Goal: Task Accomplishment & Management: Use online tool/utility

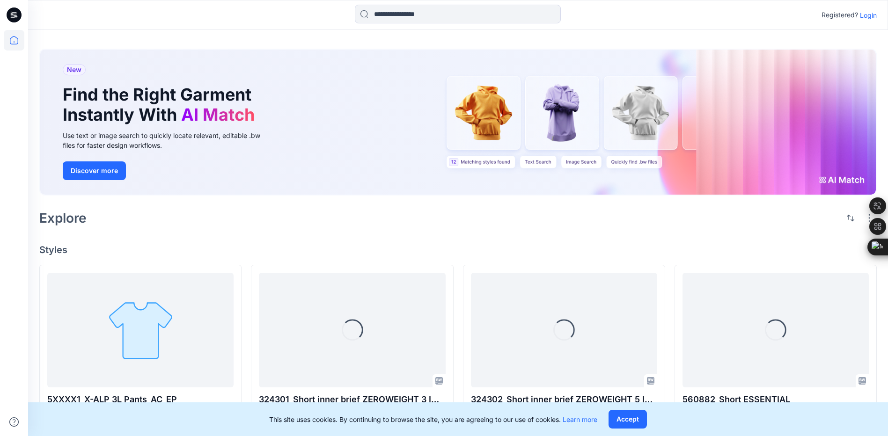
click at [496, 16] on p "Login" at bounding box center [868, 15] width 17 height 10
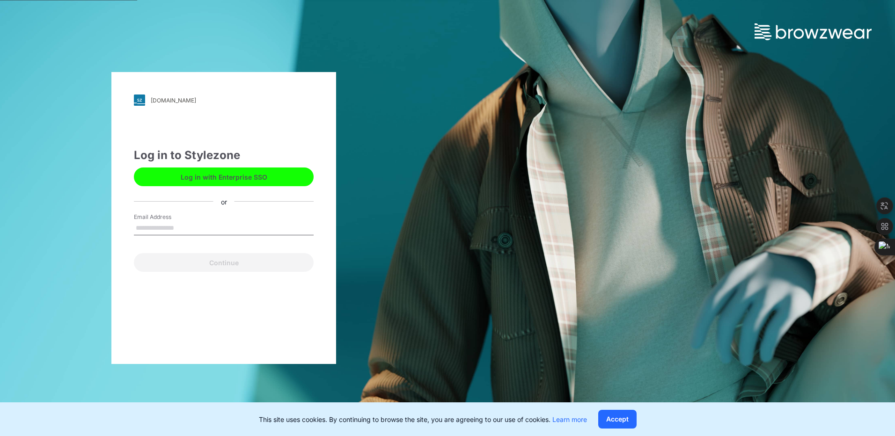
click at [161, 228] on input "Email Address" at bounding box center [224, 228] width 180 height 14
type input "**********"
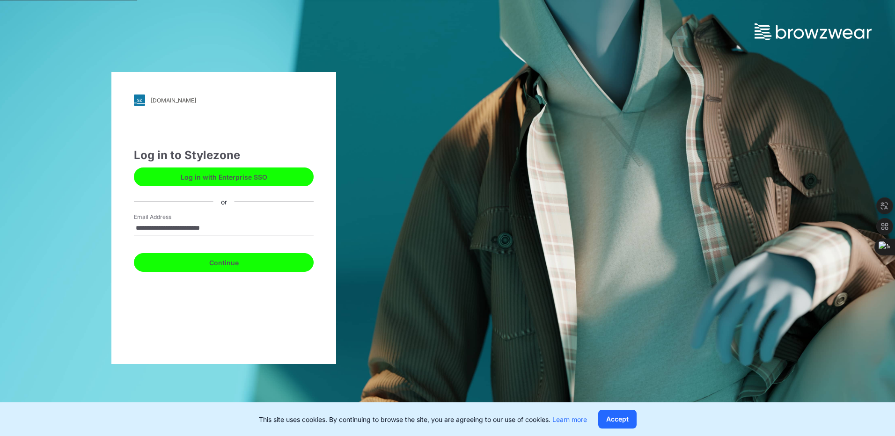
click at [191, 257] on button "Continue" at bounding box center [224, 262] width 180 height 19
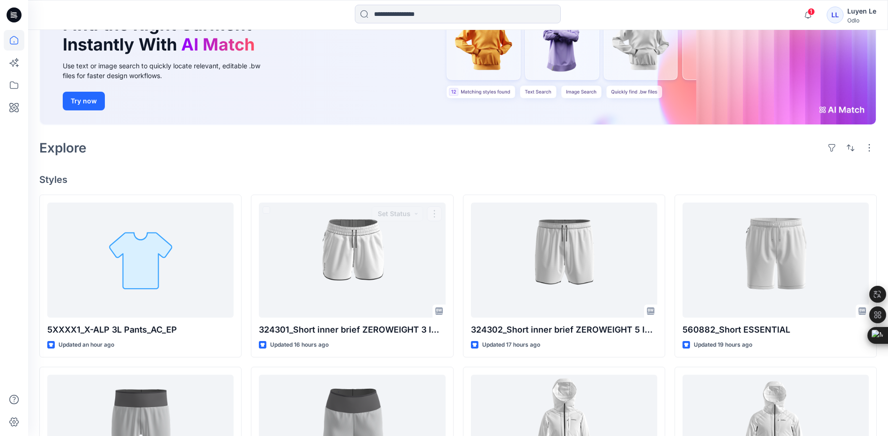
scroll to position [85, 0]
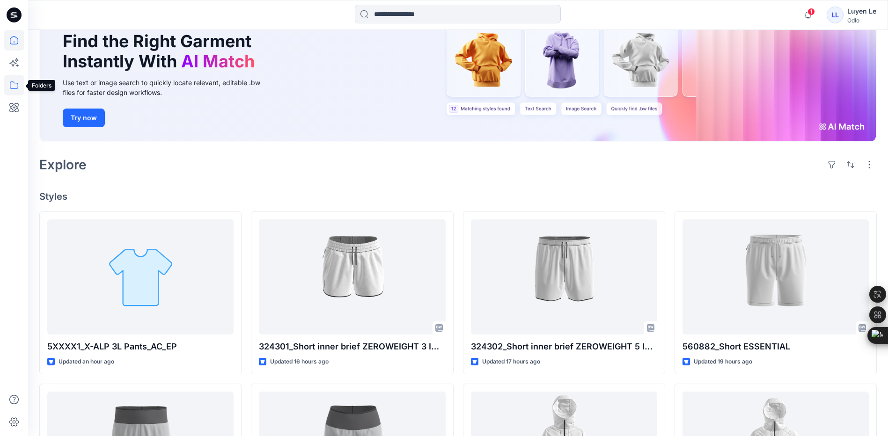
click at [7, 83] on icon at bounding box center [14, 85] width 21 height 21
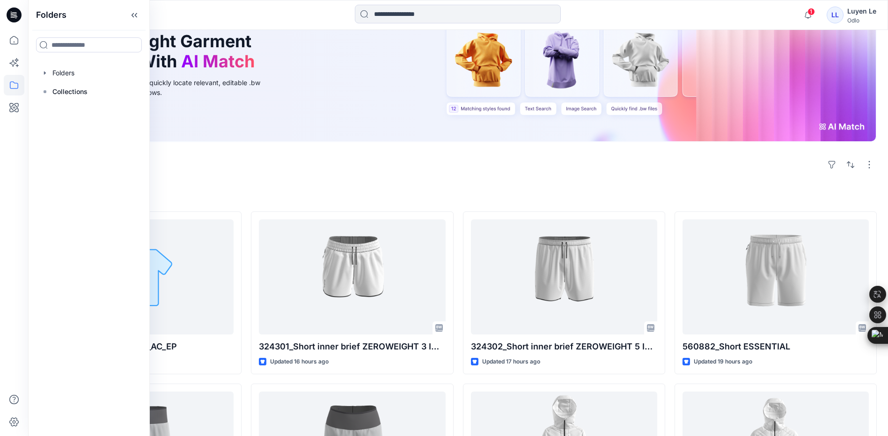
click at [327, 146] on div "New Find the Right Garment Instantly With AI Match Use text or image search to …" at bounding box center [457, 71] width 837 height 166
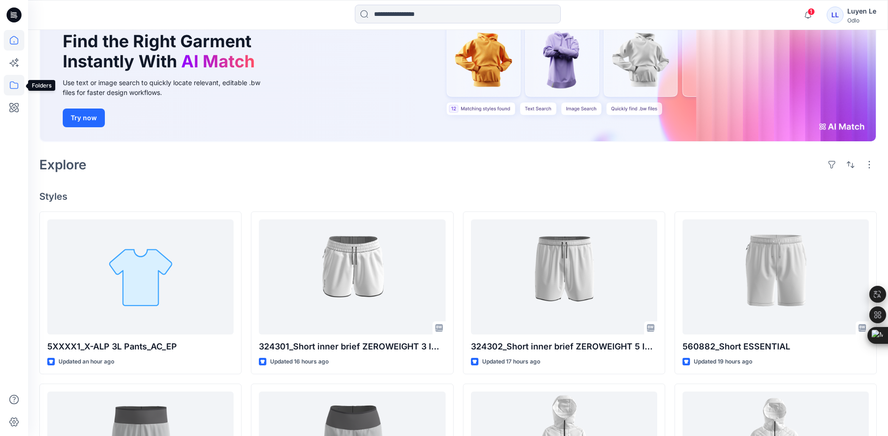
click at [11, 84] on icon at bounding box center [14, 85] width 21 height 21
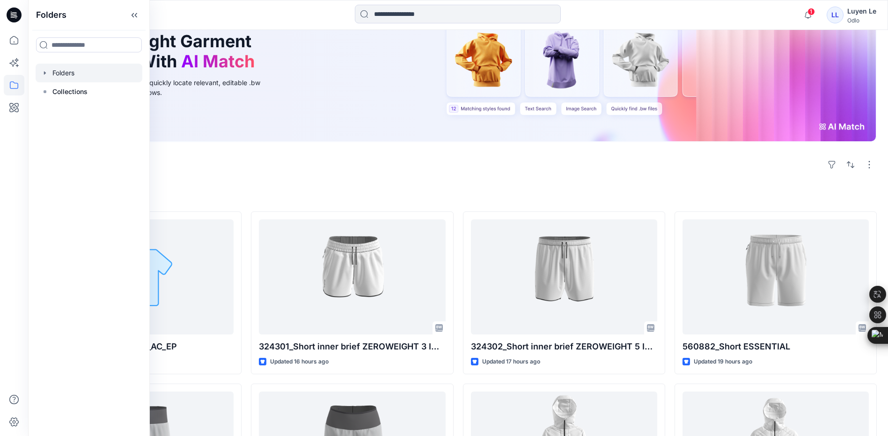
click at [60, 66] on div at bounding box center [89, 73] width 107 height 19
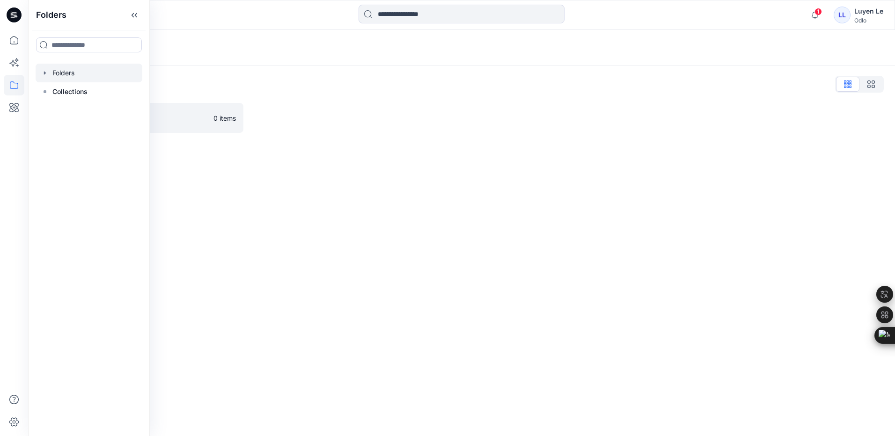
click at [357, 199] on div "Folders Folders List Vietsun 0 items" at bounding box center [461, 233] width 867 height 406
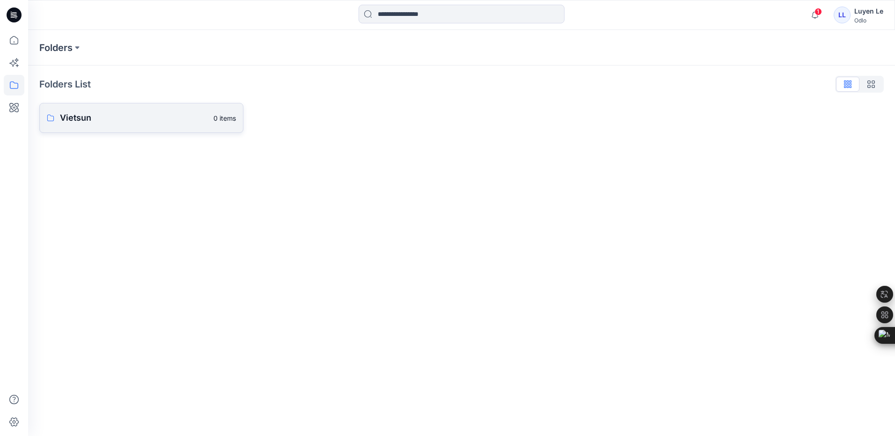
click at [175, 121] on p "Vietsun" at bounding box center [134, 117] width 148 height 13
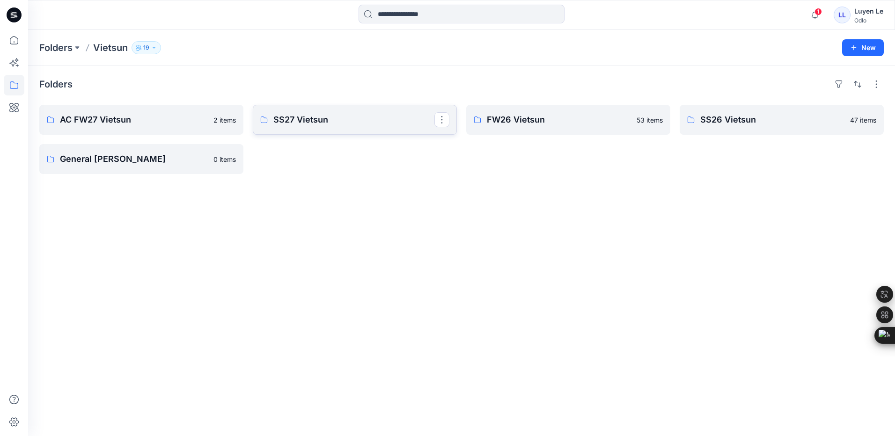
click at [319, 121] on p "SS27 Vietsun" at bounding box center [353, 119] width 161 height 13
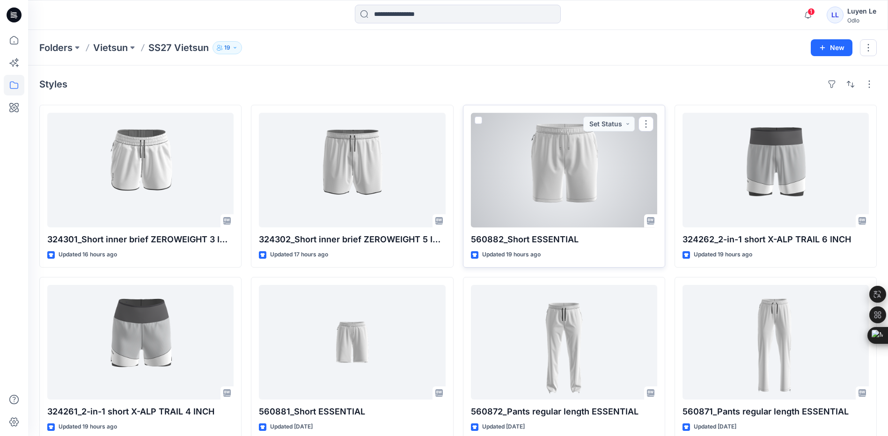
click at [521, 161] on div at bounding box center [564, 170] width 186 height 115
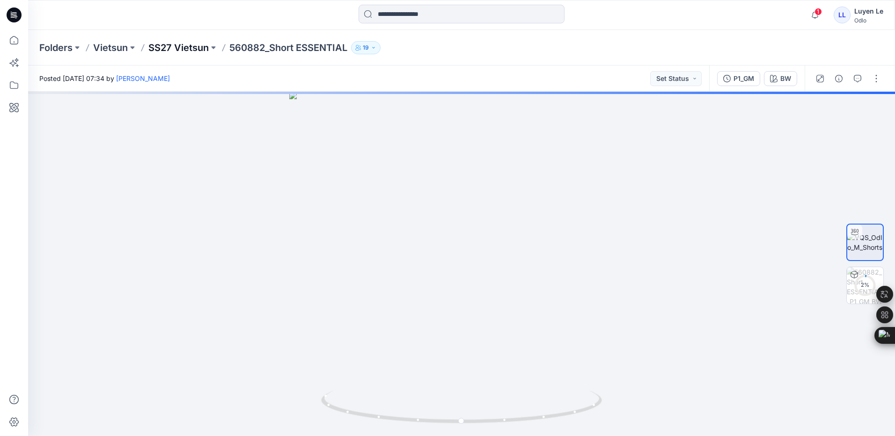
click at [181, 51] on p "SS27 Vietsun" at bounding box center [178, 47] width 60 height 13
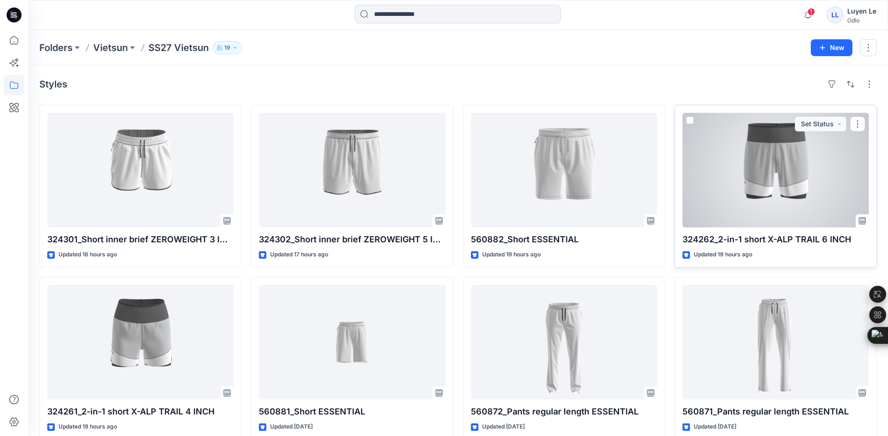
click at [767, 200] on div at bounding box center [775, 170] width 186 height 115
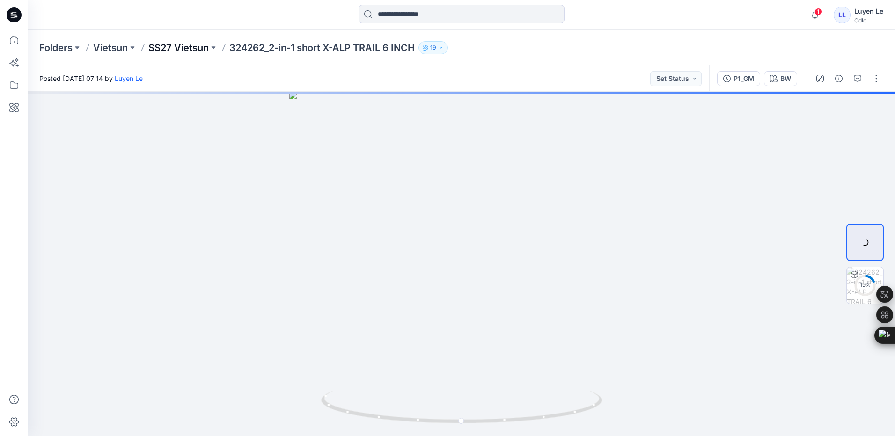
click at [158, 44] on p "SS27 Vietsun" at bounding box center [178, 47] width 60 height 13
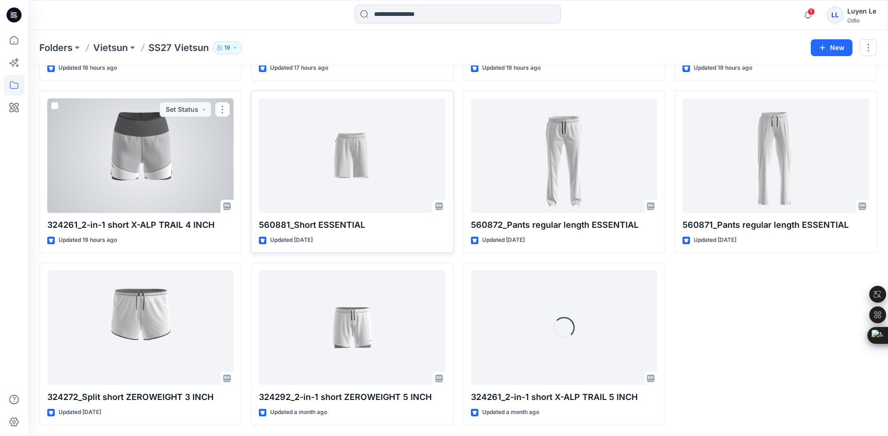
scroll to position [187, 0]
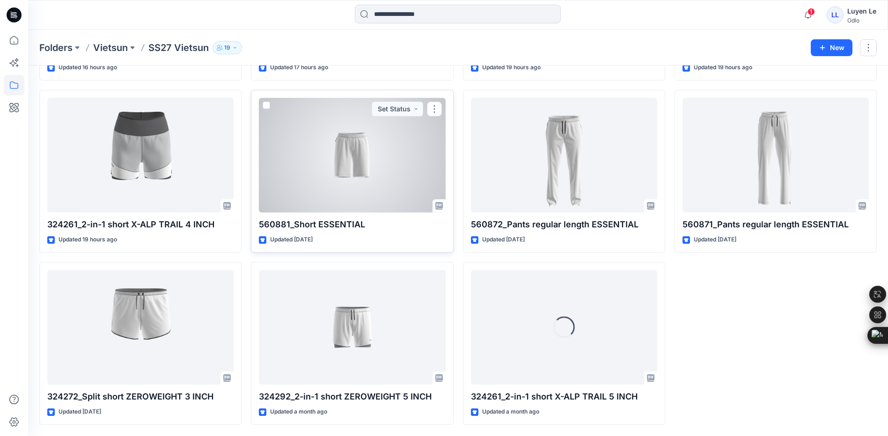
click at [355, 168] on div at bounding box center [352, 155] width 186 height 115
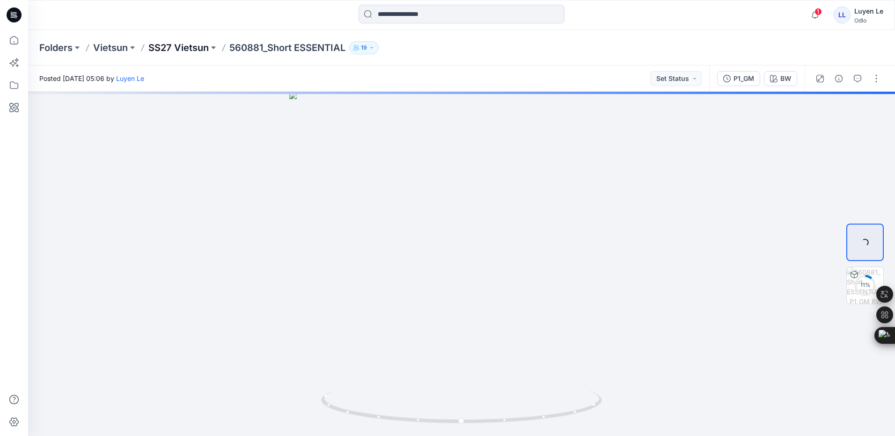
click at [190, 47] on p "SS27 Vietsun" at bounding box center [178, 47] width 60 height 13
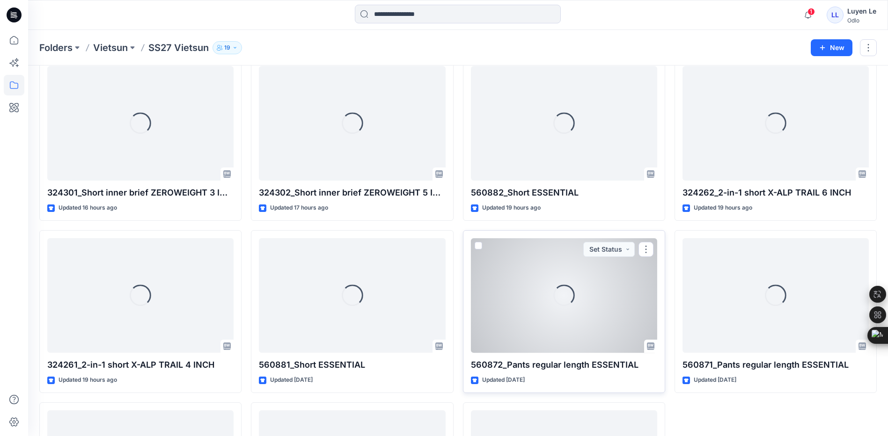
scroll to position [94, 0]
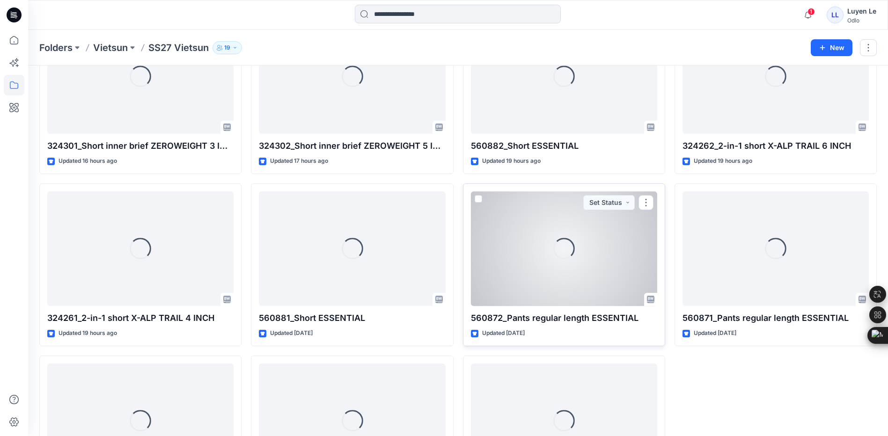
click at [529, 292] on div "Loading..." at bounding box center [564, 248] width 186 height 115
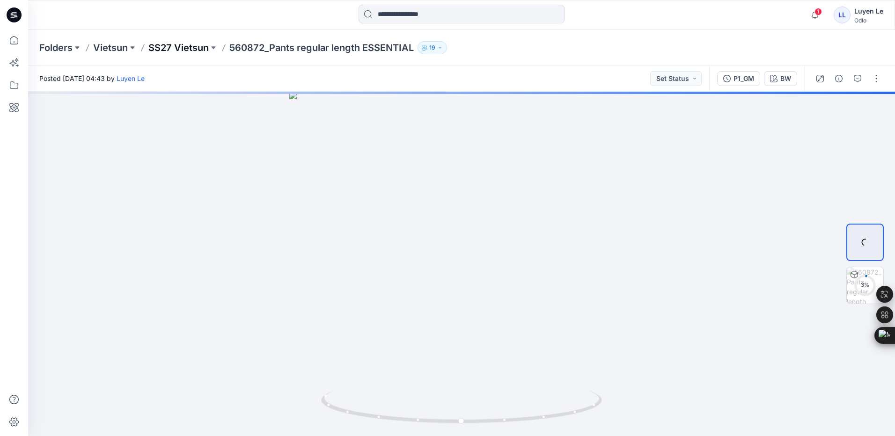
click at [174, 46] on p "SS27 Vietsun" at bounding box center [178, 47] width 60 height 13
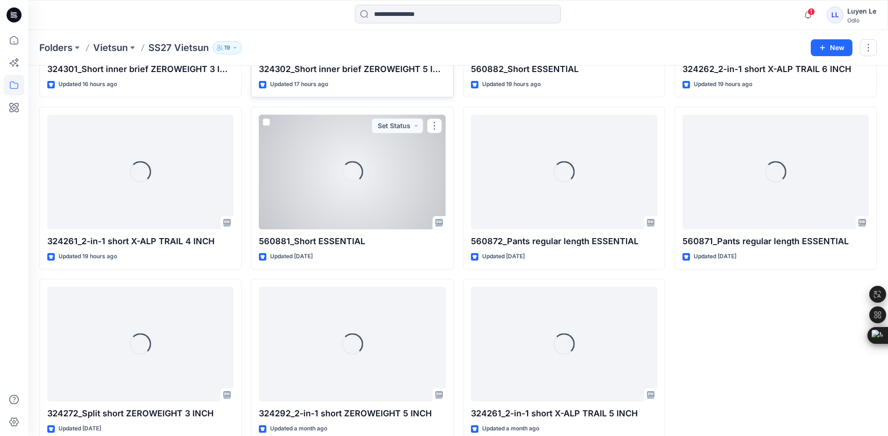
scroll to position [187, 0]
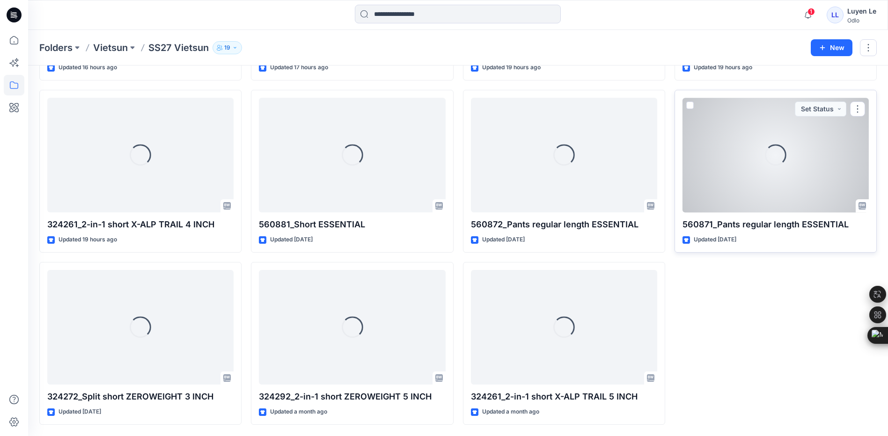
click at [774, 202] on div "Loading..." at bounding box center [775, 155] width 186 height 115
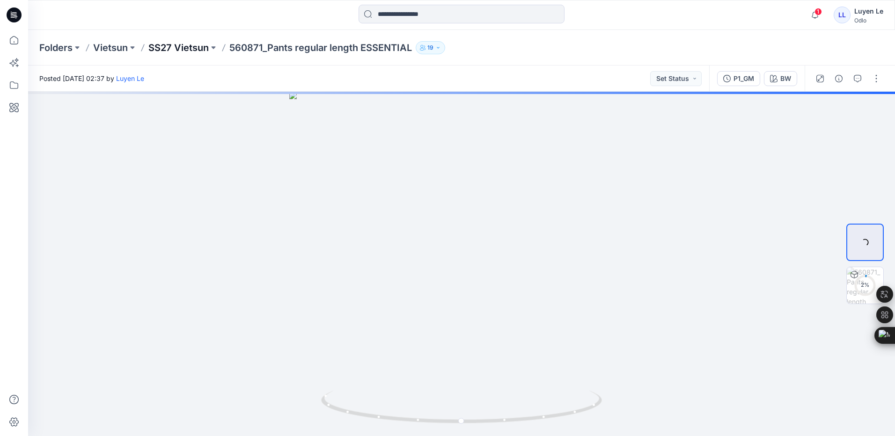
click at [158, 47] on p "SS27 Vietsun" at bounding box center [178, 47] width 60 height 13
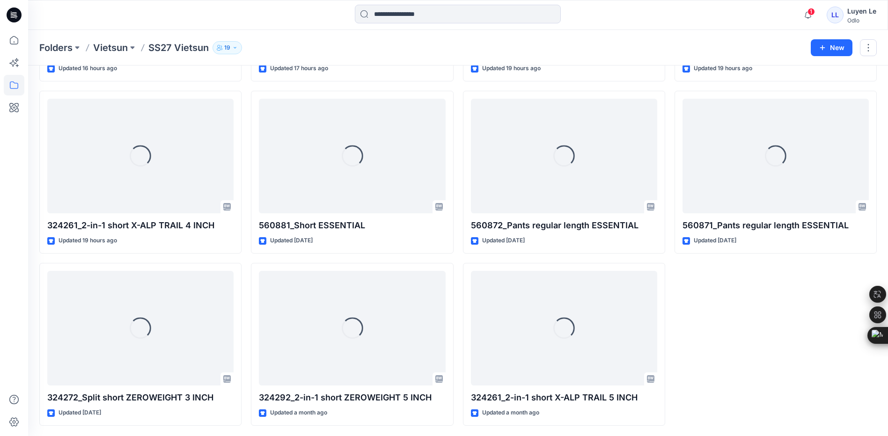
scroll to position [187, 0]
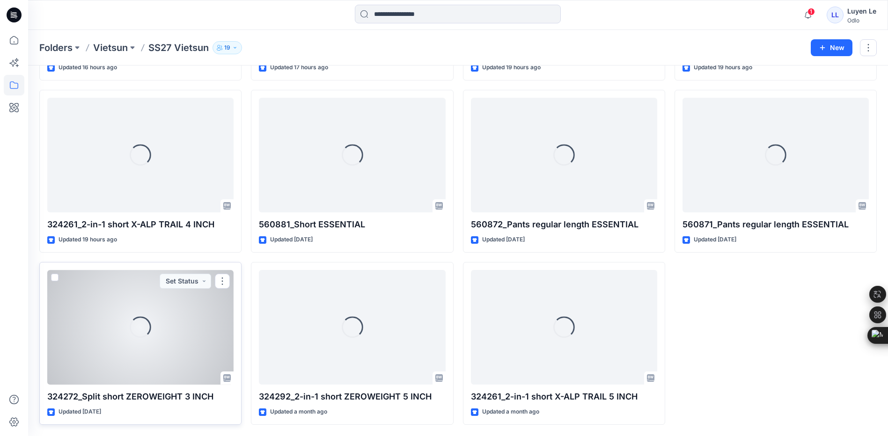
click at [87, 391] on p "324272_Split short ZEROWEIGHT 3 INCH" at bounding box center [140, 396] width 186 height 13
click at [153, 325] on div "Loading..." at bounding box center [140, 327] width 186 height 115
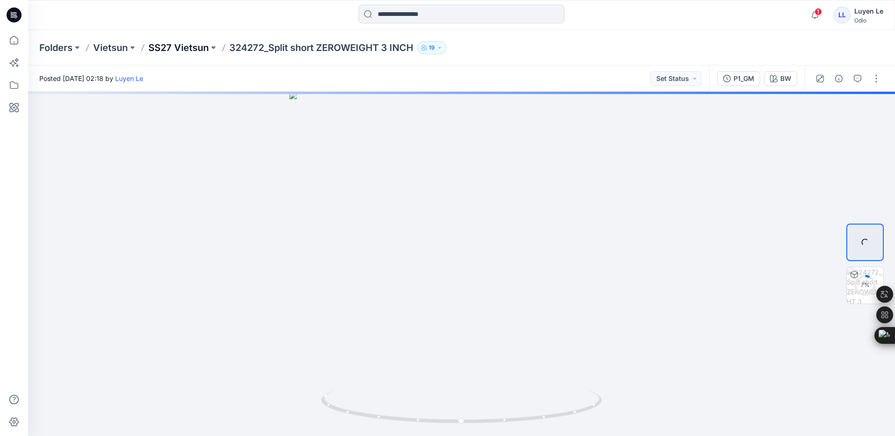
click at [183, 48] on p "SS27 Vietsun" at bounding box center [178, 47] width 60 height 13
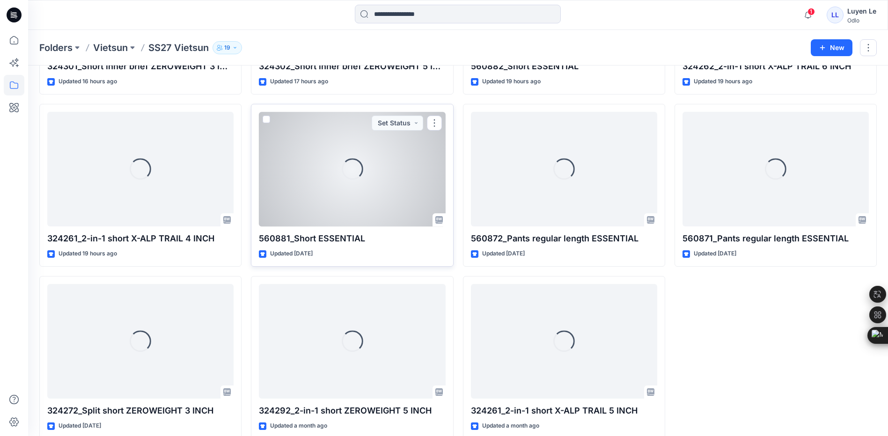
scroll to position [187, 0]
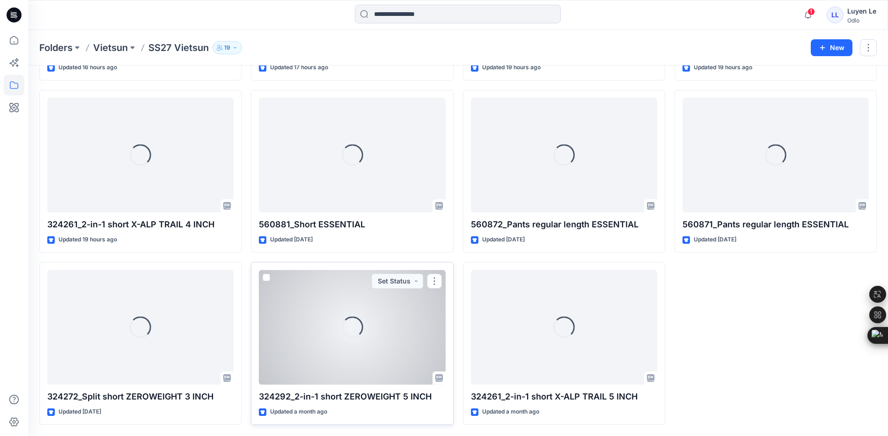
click at [404, 347] on div "Loading..." at bounding box center [352, 327] width 186 height 115
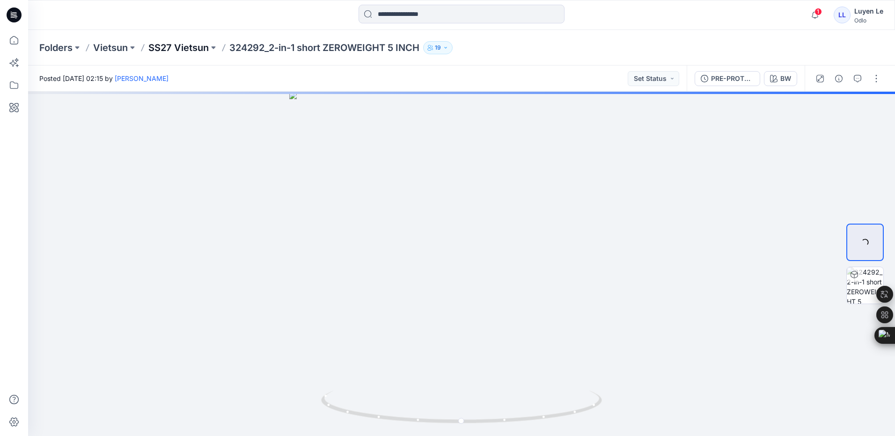
click at [178, 51] on p "SS27 Vietsun" at bounding box center [178, 47] width 60 height 13
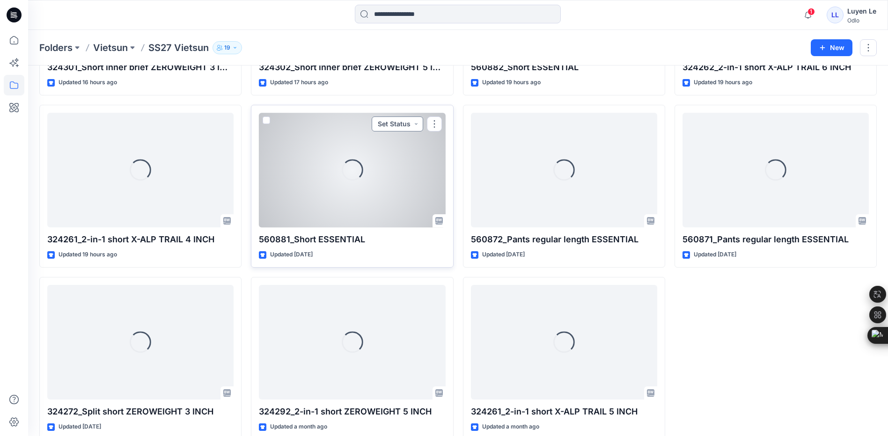
scroll to position [187, 0]
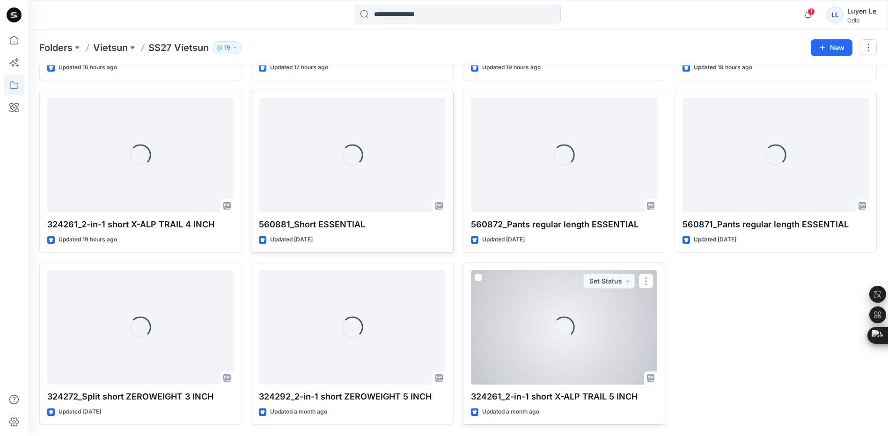
click at [516, 293] on div "Loading..." at bounding box center [564, 327] width 186 height 115
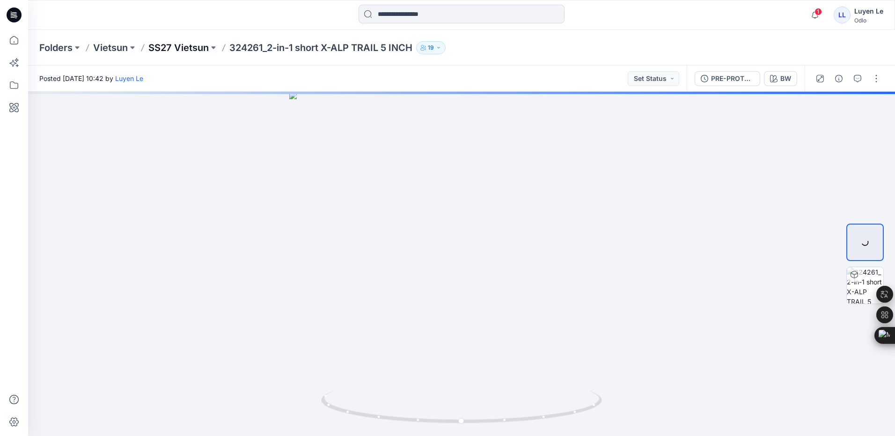
click at [181, 42] on p "SS27 Vietsun" at bounding box center [178, 47] width 60 height 13
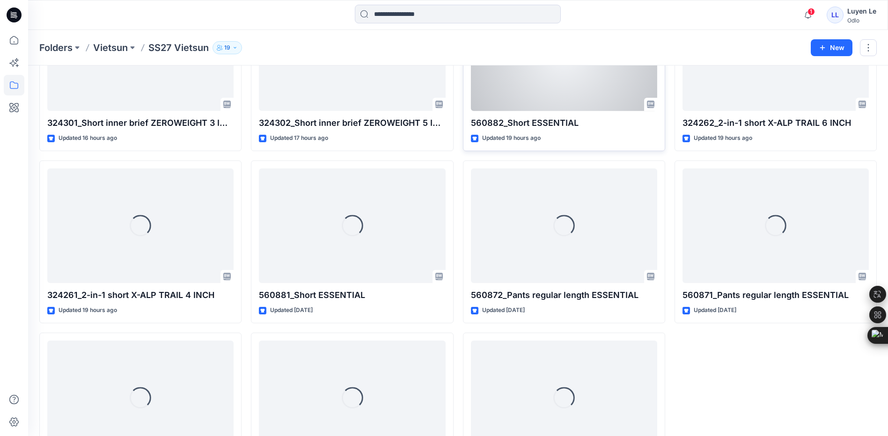
scroll to position [187, 0]
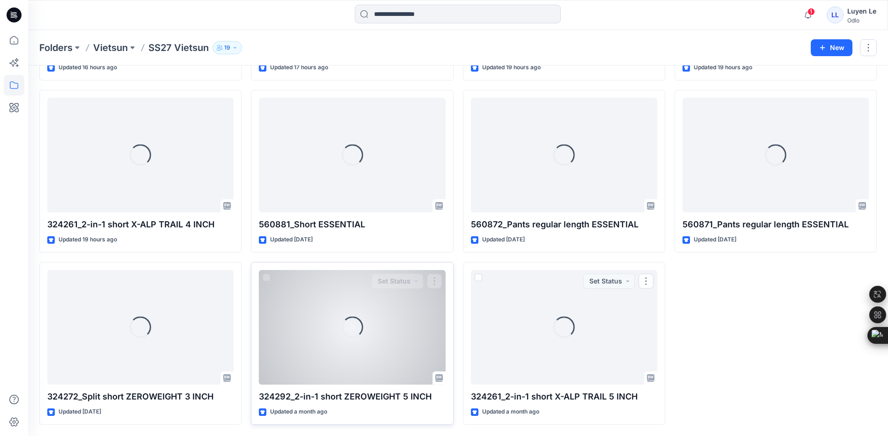
click at [411, 347] on div "Loading..." at bounding box center [352, 327] width 186 height 115
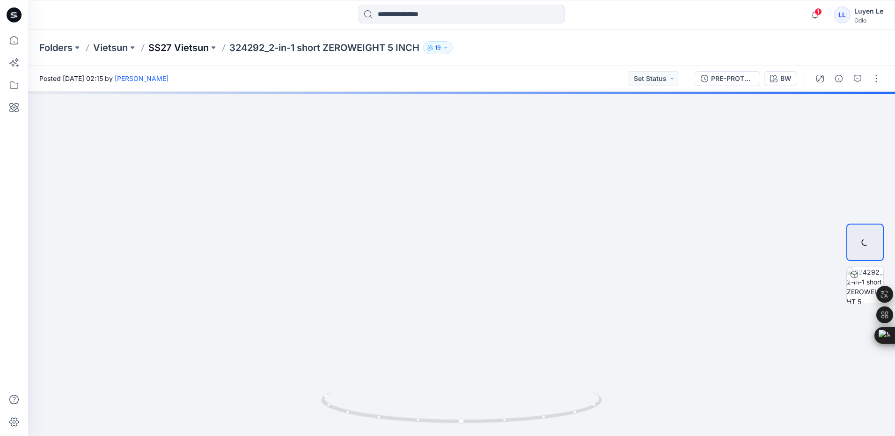
click at [192, 42] on p "SS27 Vietsun" at bounding box center [178, 47] width 60 height 13
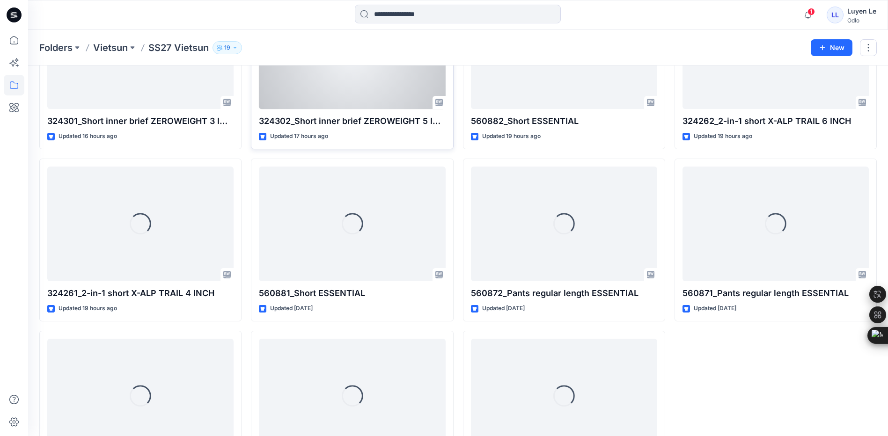
scroll to position [187, 0]
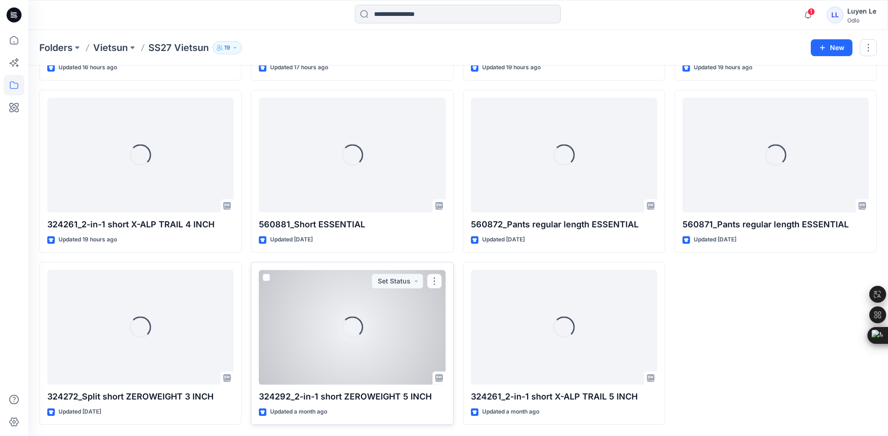
click at [341, 329] on div "Loading..." at bounding box center [352, 327] width 186 height 115
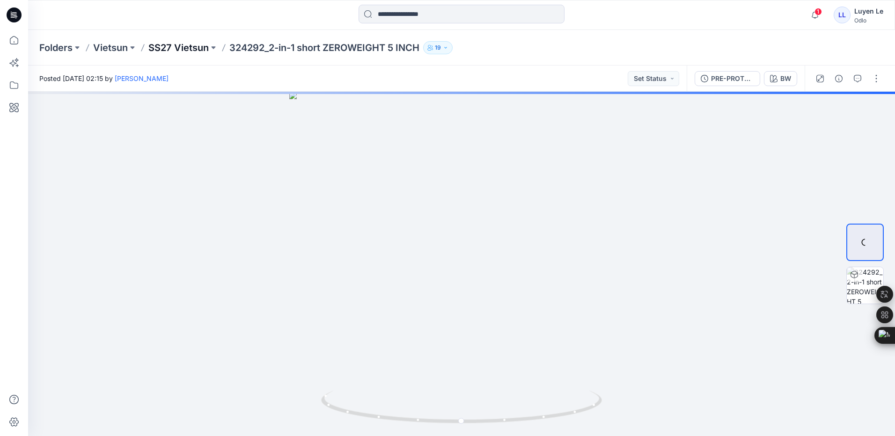
click at [173, 49] on p "SS27 Vietsun" at bounding box center [178, 47] width 60 height 13
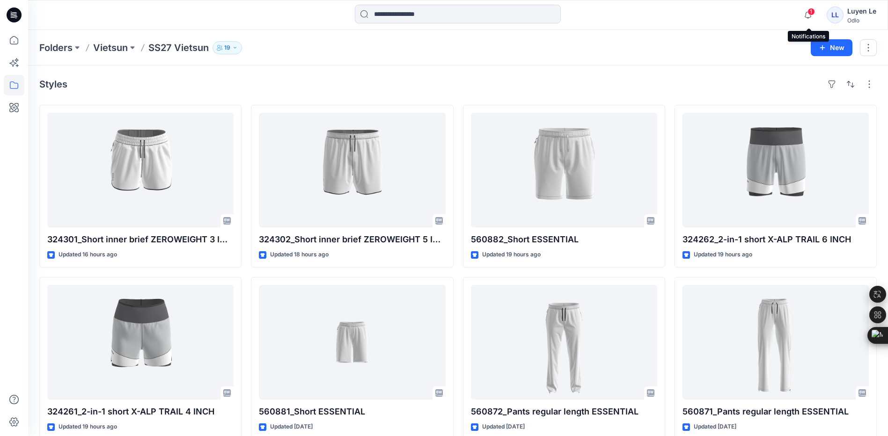
click at [809, 15] on span "1" at bounding box center [810, 11] width 7 height 7
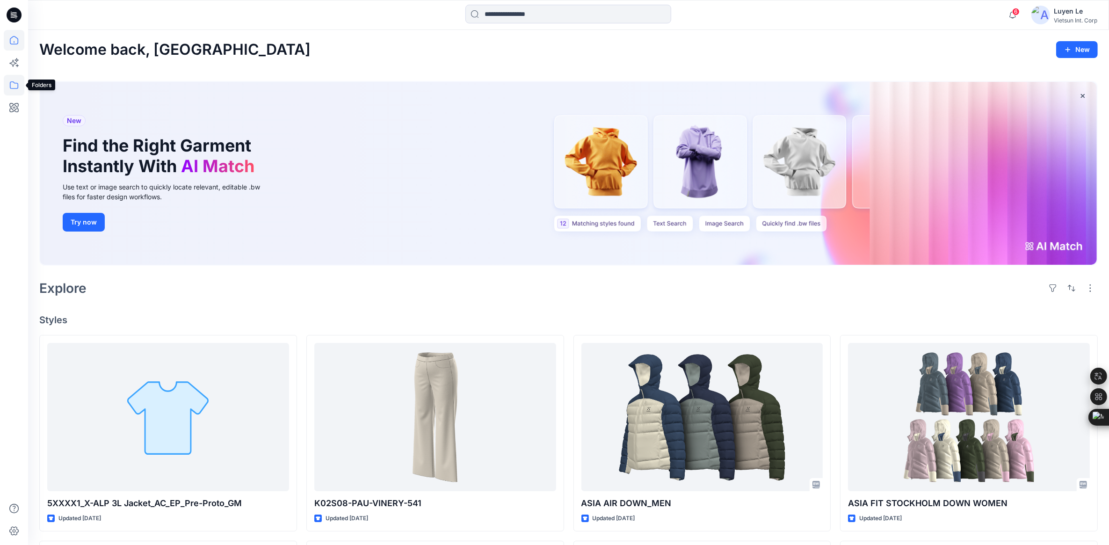
click at [8, 82] on icon at bounding box center [14, 85] width 21 height 21
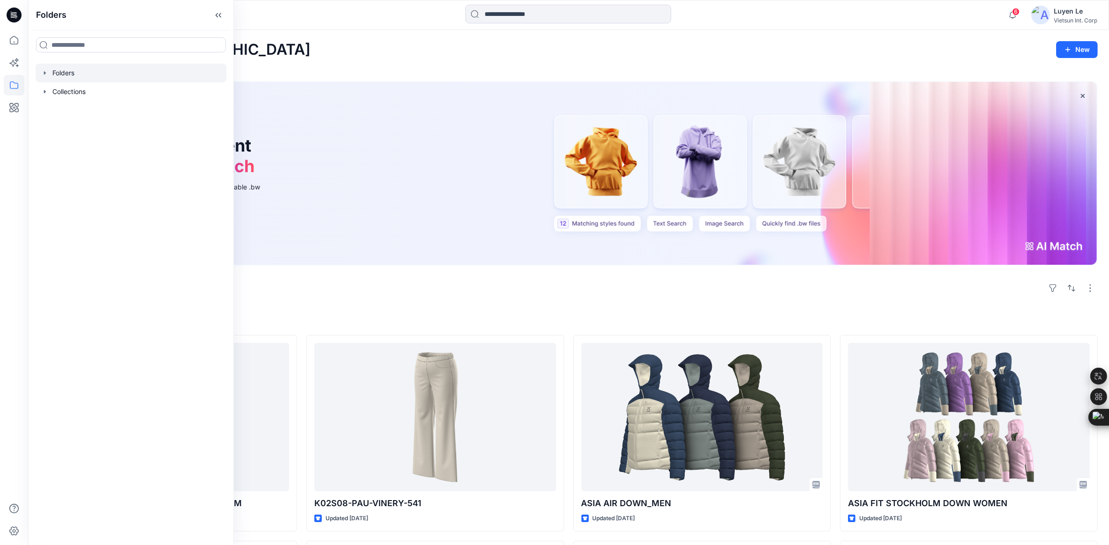
click at [80, 76] on div at bounding box center [131, 73] width 191 height 19
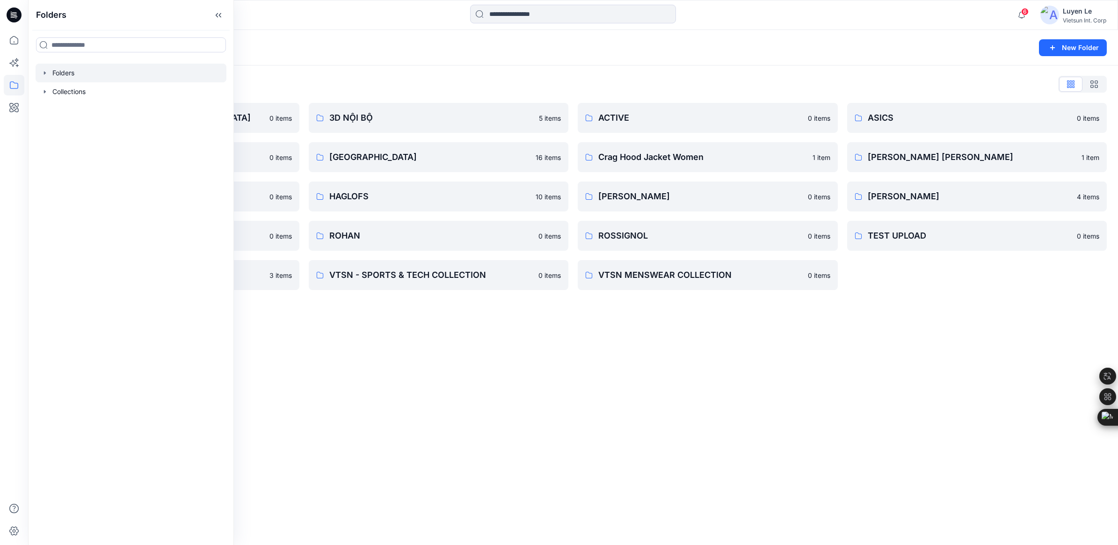
click at [642, 363] on div "Folders New Folder Folders List 3D COLLECTION SS23-LADY 0 items ASICS_BLOCK_NỘI…" at bounding box center [573, 287] width 1090 height 515
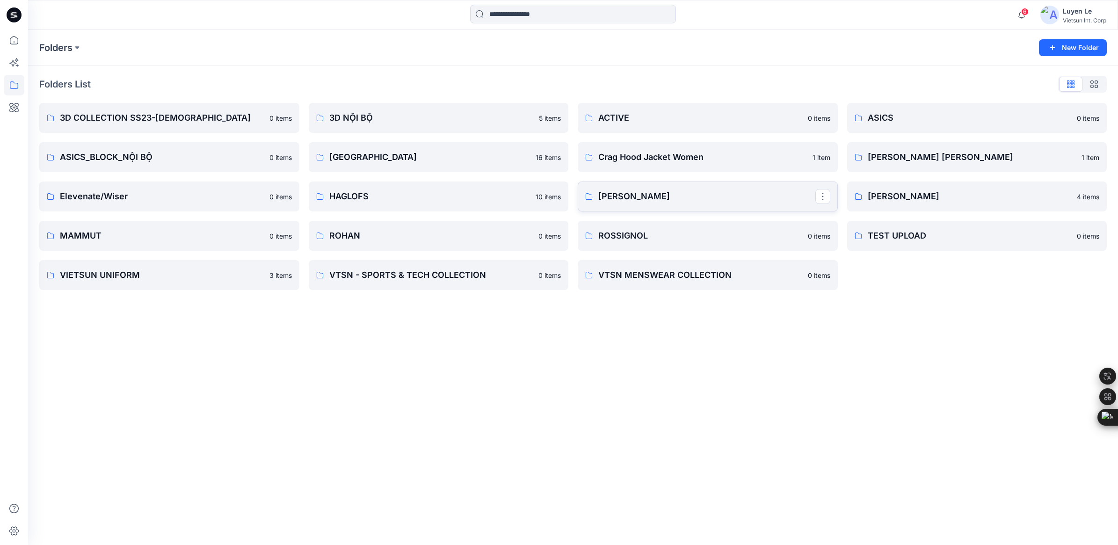
click at [655, 199] on p "[PERSON_NAME]" at bounding box center [706, 196] width 217 height 13
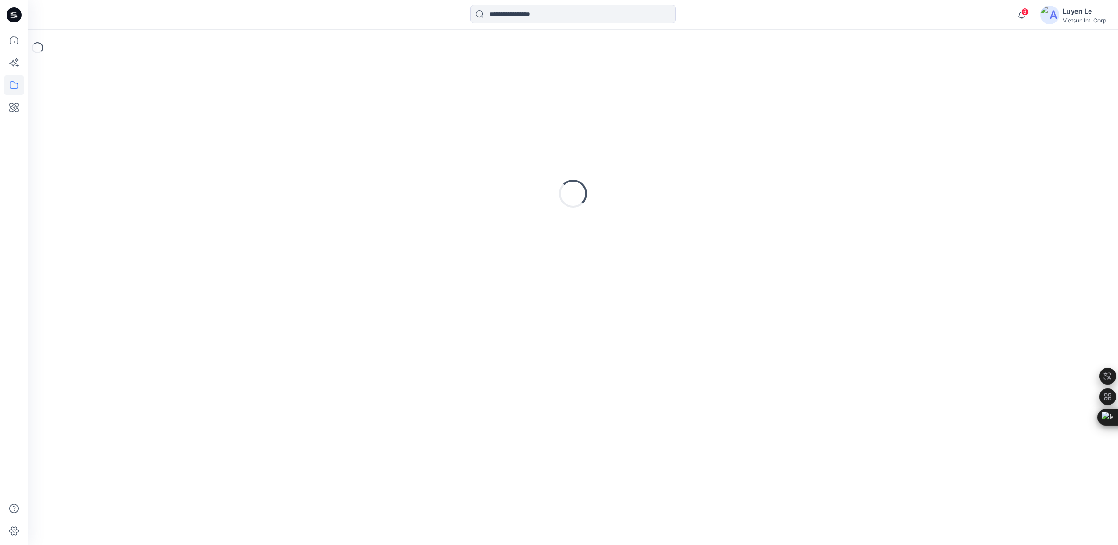
click at [655, 199] on div "Loading..." at bounding box center [573, 194] width 1068 height 234
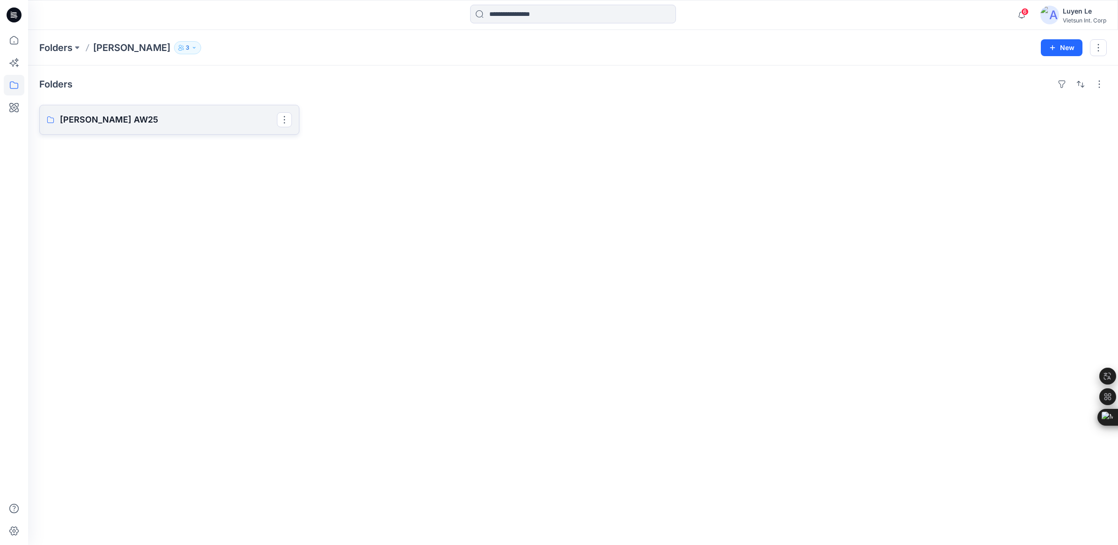
click at [155, 125] on p "[PERSON_NAME] AW25" at bounding box center [168, 119] width 217 height 13
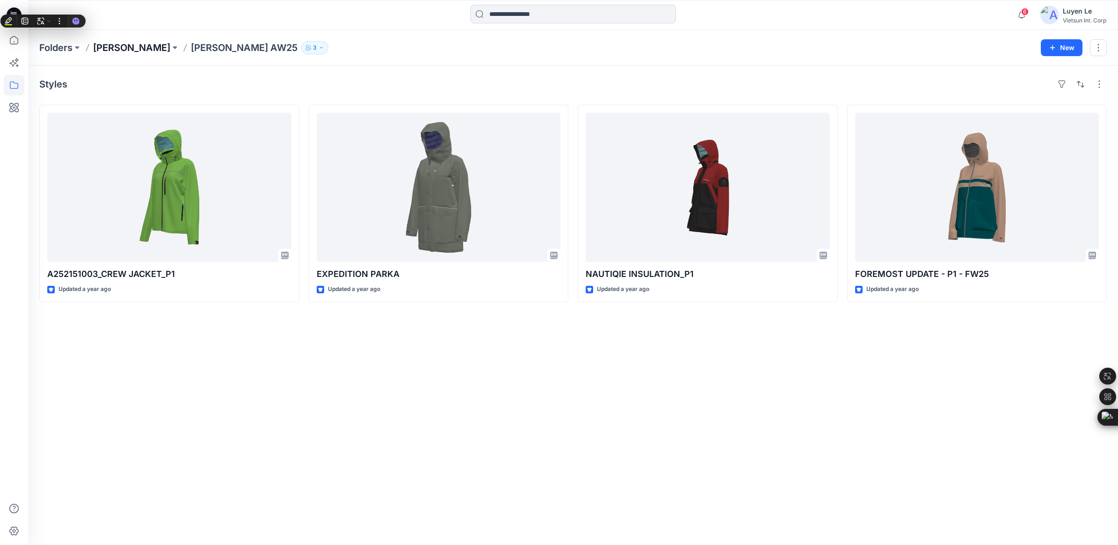
click at [113, 49] on p "[PERSON_NAME]" at bounding box center [131, 47] width 77 height 13
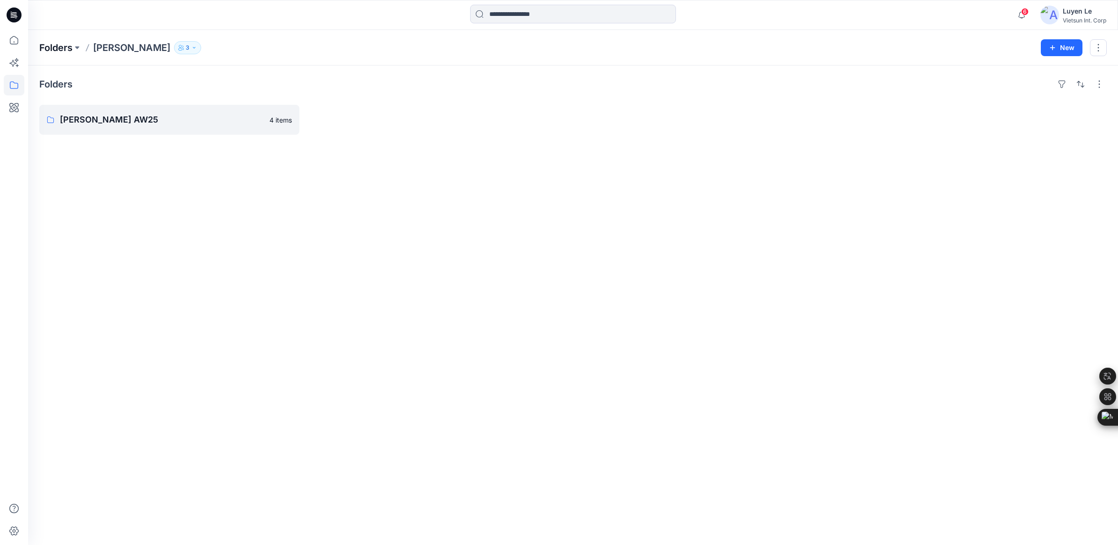
click at [59, 44] on p "Folders" at bounding box center [55, 47] width 33 height 13
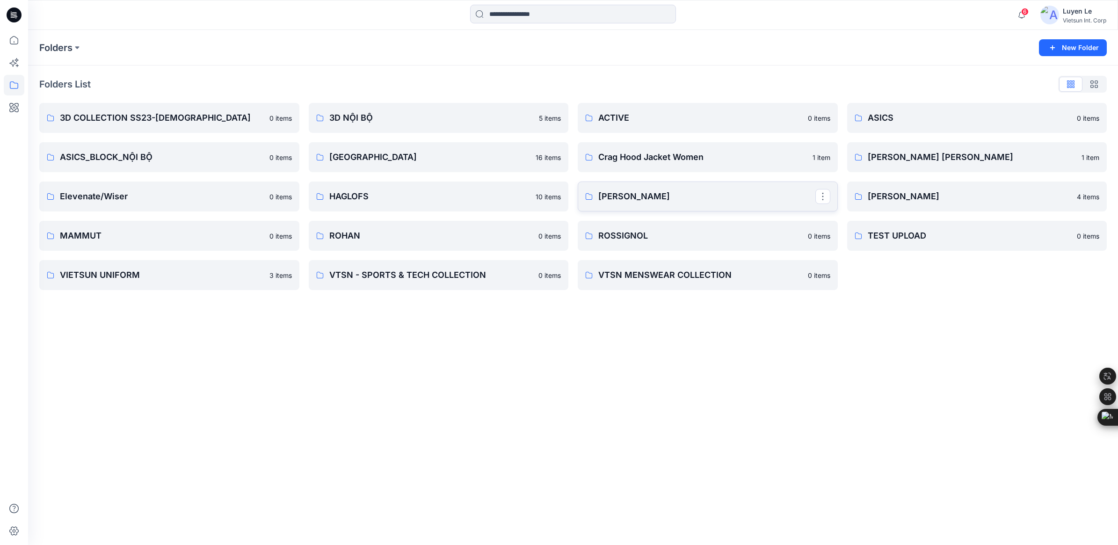
click at [719, 190] on p "HENRI-LLOYD" at bounding box center [706, 196] width 217 height 13
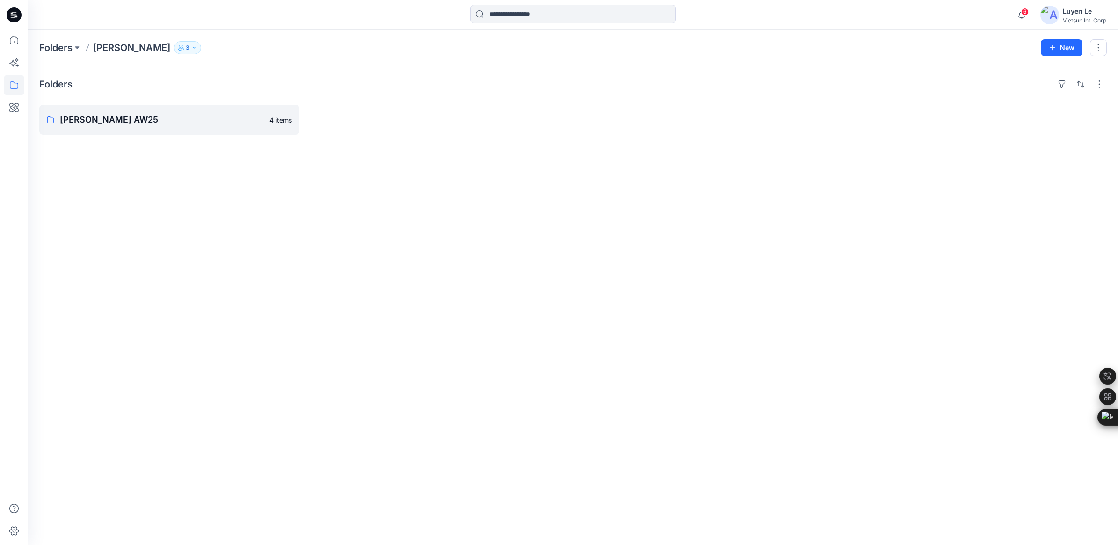
click at [719, 190] on div "Folders HENRI-LLOYD AW25 4 items" at bounding box center [573, 306] width 1090 height 480
click at [133, 123] on p "HENRI-LLOYD AW25" at bounding box center [168, 119] width 217 height 13
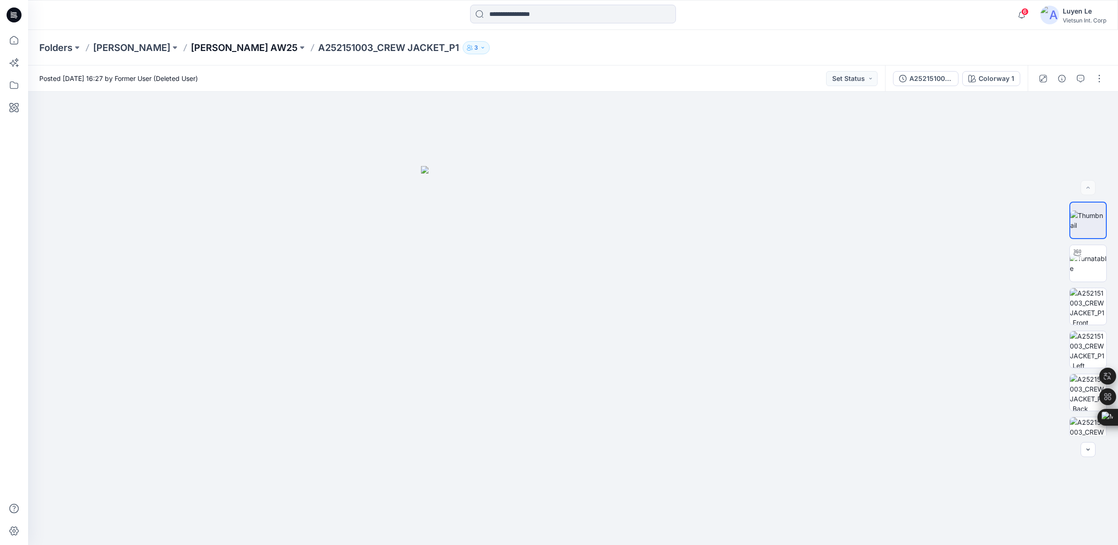
click at [228, 50] on p "HENRI-LLOYD AW25" at bounding box center [244, 47] width 107 height 13
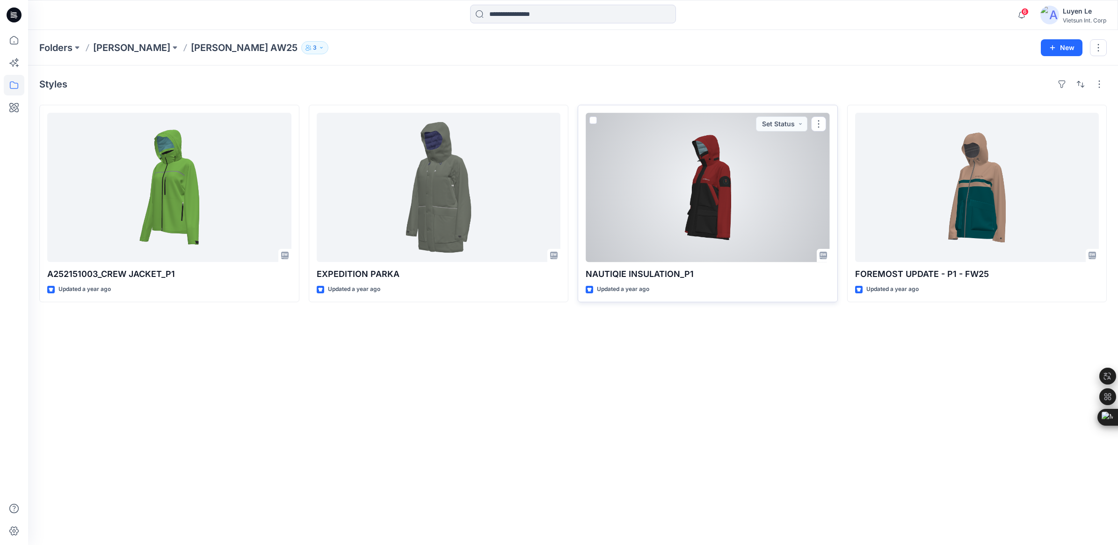
click at [686, 176] on div at bounding box center [708, 187] width 244 height 149
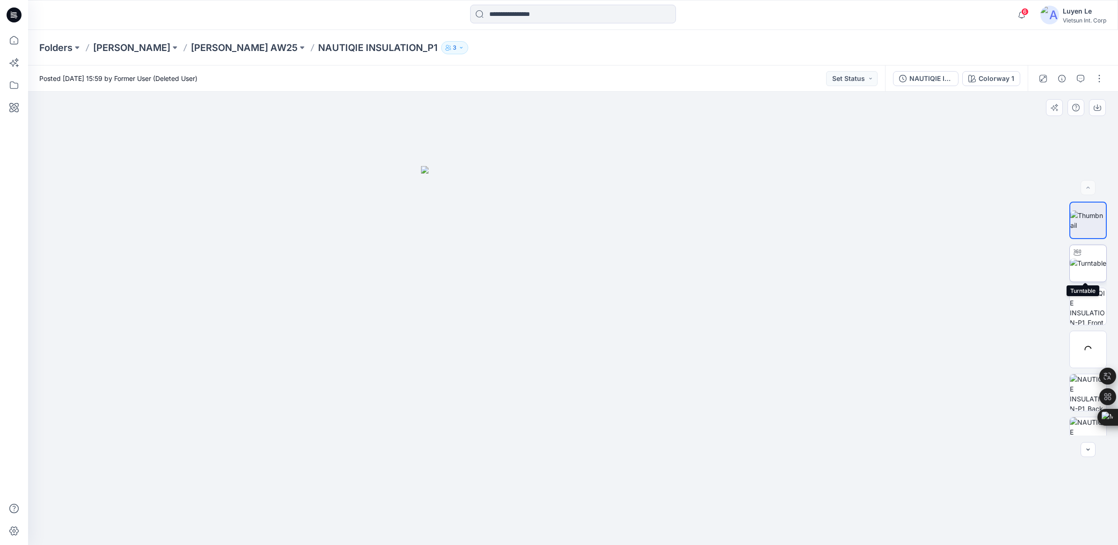
click at [1093, 266] on img at bounding box center [1088, 263] width 36 height 10
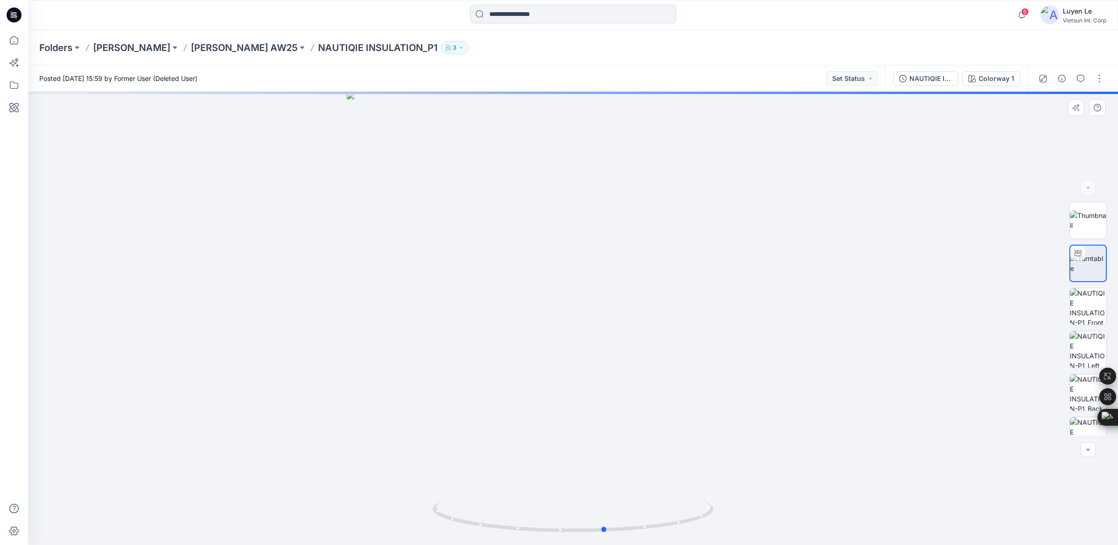
drag, startPoint x: 571, startPoint y: 527, endPoint x: 884, endPoint y: 493, distance: 314.9
click at [884, 493] on div at bounding box center [573, 318] width 1090 height 453
click at [1100, 82] on button "button" at bounding box center [1099, 78] width 15 height 15
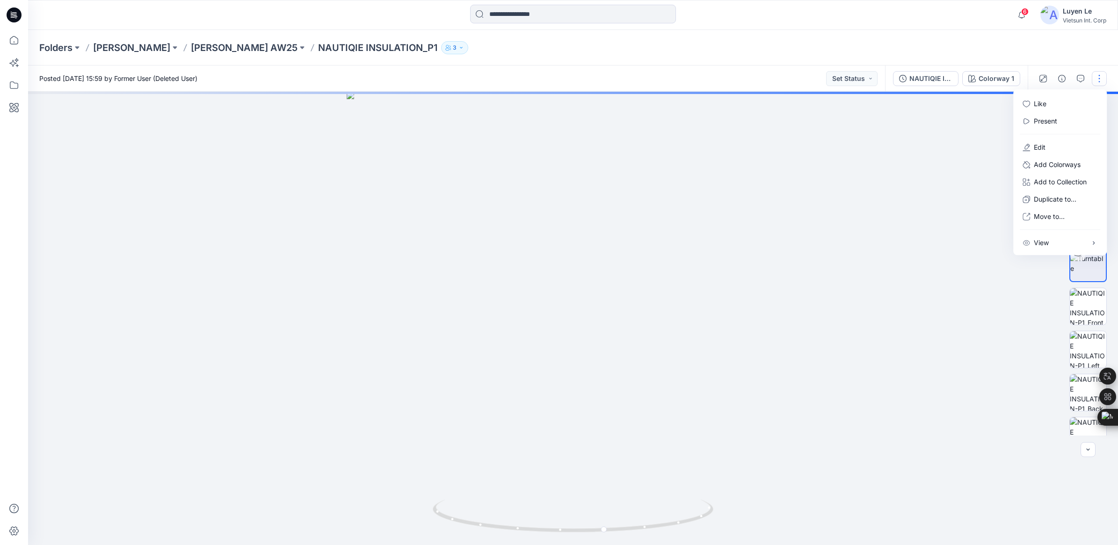
click at [913, 146] on div at bounding box center [573, 318] width 1090 height 453
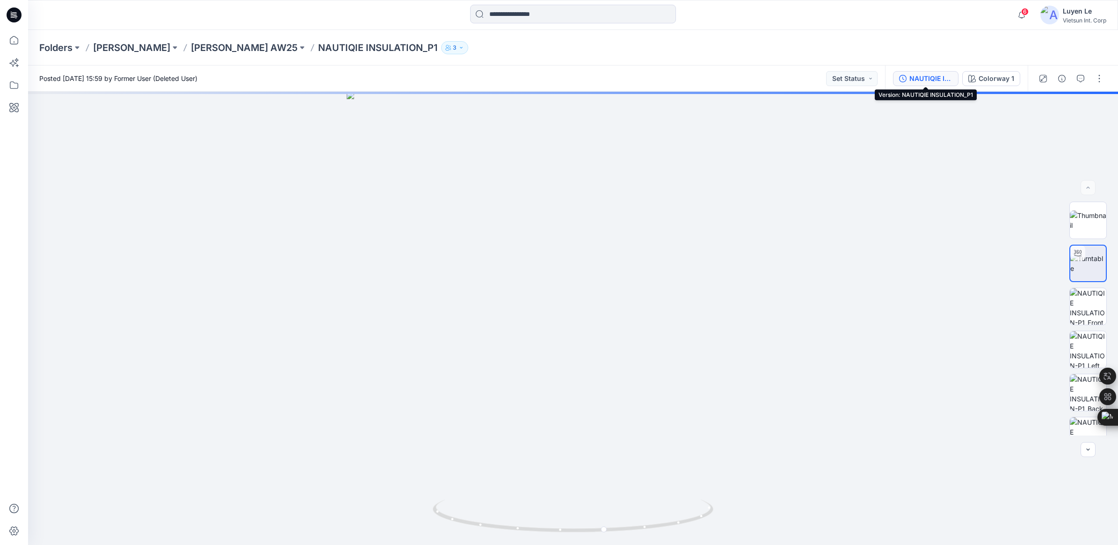
click at [925, 75] on div "NAUTIQIE INSULATION_P1" at bounding box center [931, 78] width 43 height 10
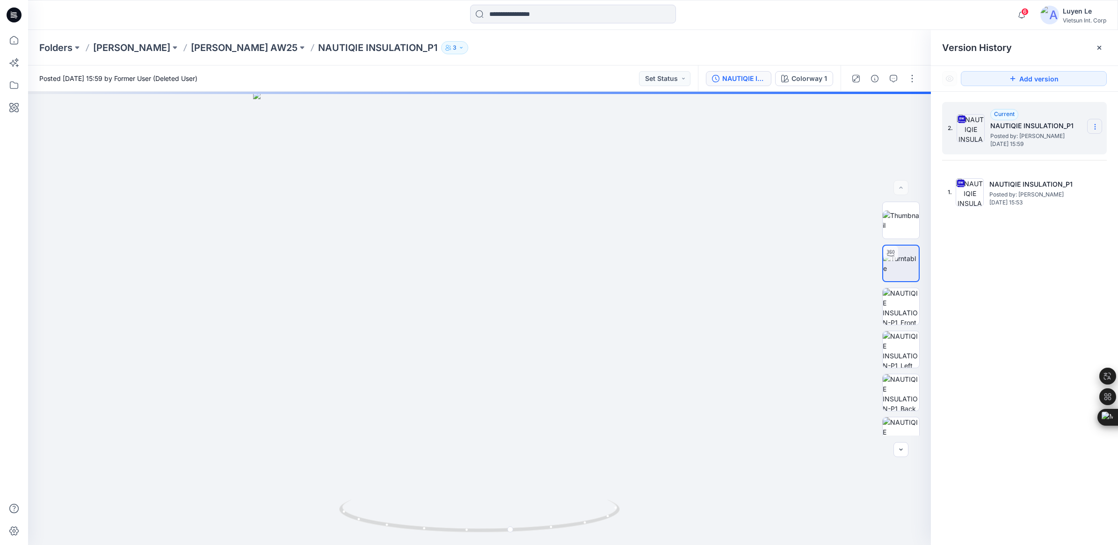
click at [1095, 125] on icon at bounding box center [1095, 126] width 7 height 7
click at [1053, 148] on span "Download Source BW File" at bounding box center [1048, 145] width 79 height 11
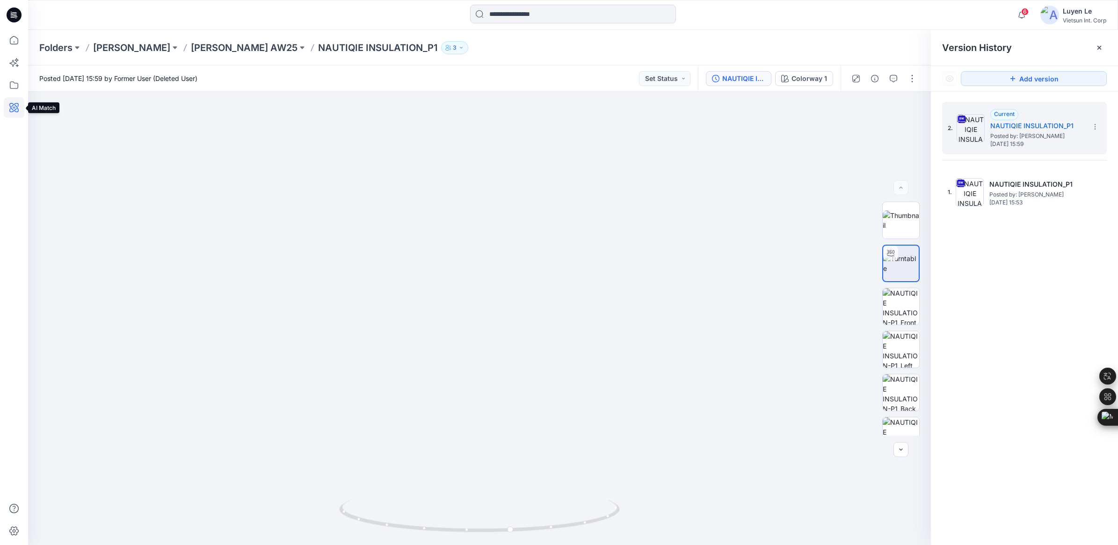
click at [12, 104] on icon at bounding box center [14, 107] width 21 height 21
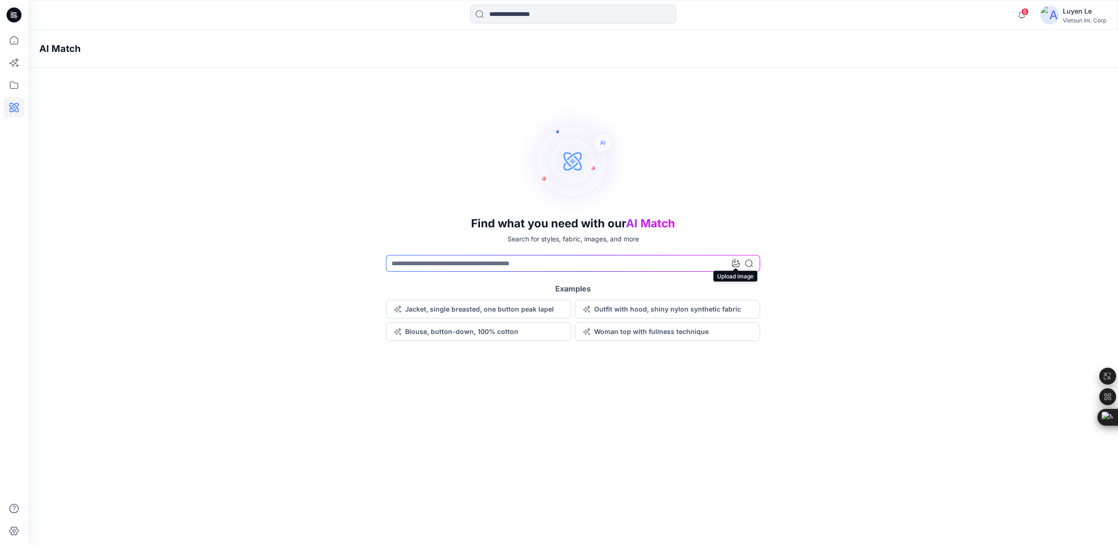
click at [733, 265] on icon at bounding box center [735, 263] width 7 height 7
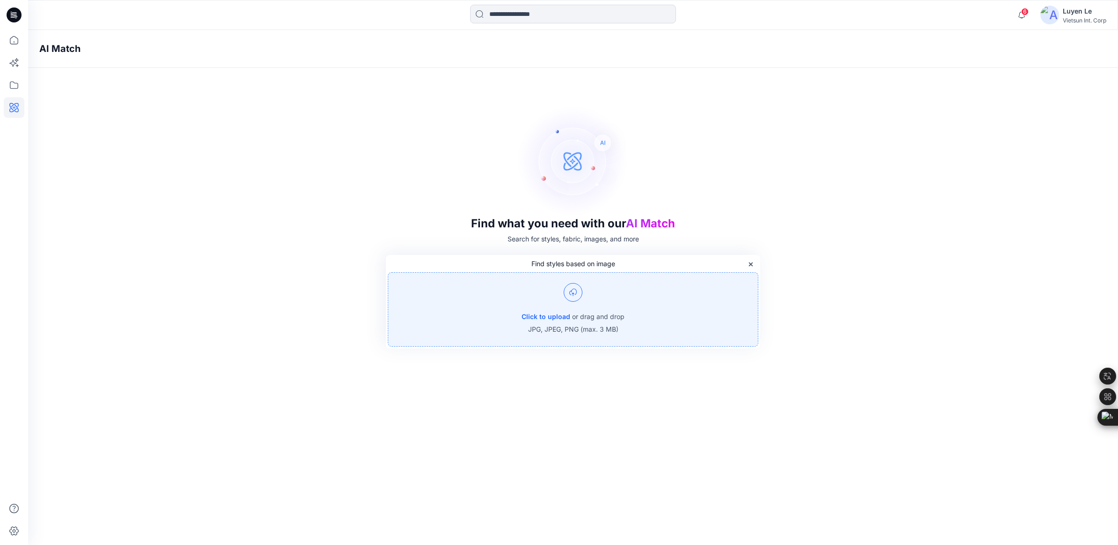
click at [551, 307] on div "Click to upload or drag and drop JPG, JPEG, PNG (max. 3 MB)" at bounding box center [573, 309] width 371 height 74
click at [416, 378] on div "AI Match Find what you need with our AI Match Search for styles, fabric, images…" at bounding box center [573, 287] width 1090 height 515
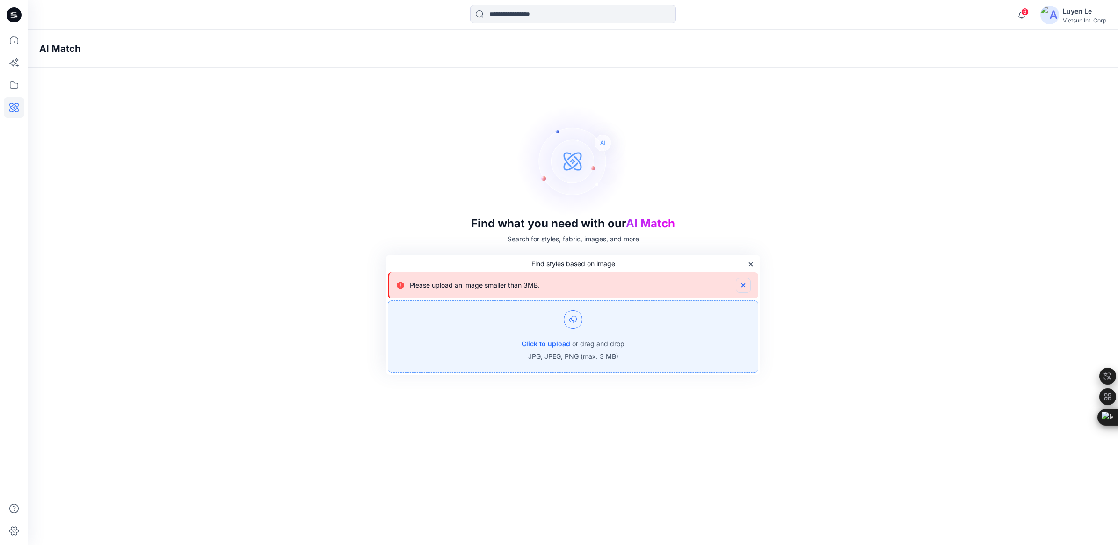
click at [740, 284] on icon "button" at bounding box center [743, 285] width 7 height 7
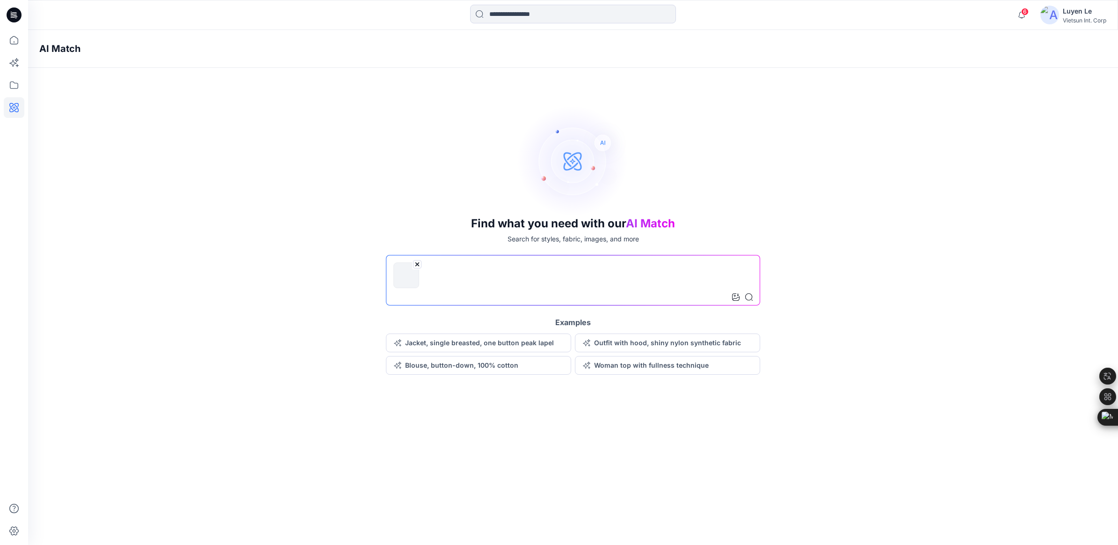
click at [417, 302] on input at bounding box center [573, 280] width 374 height 51
type input "*"
type input "**********"
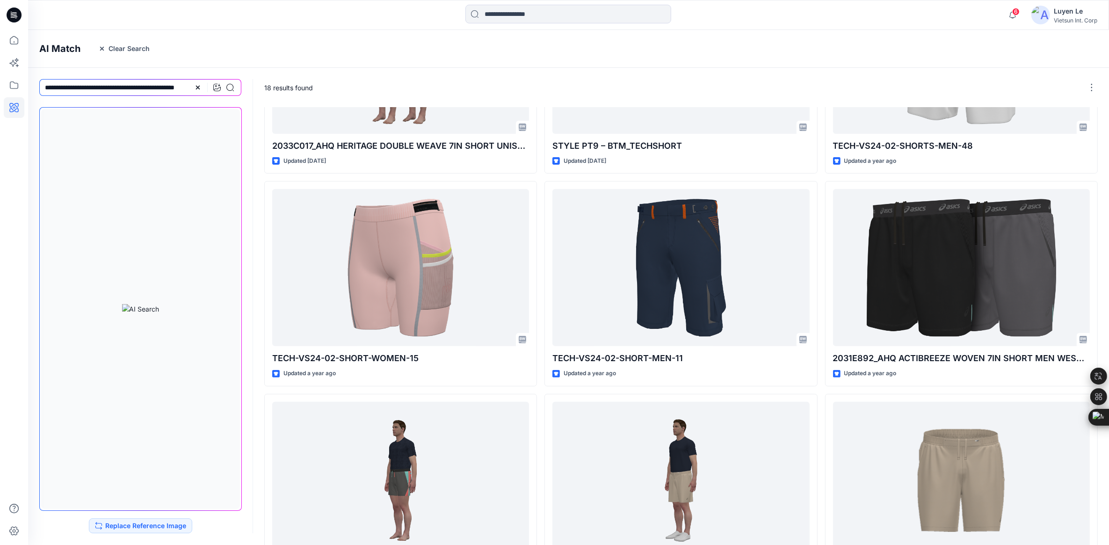
scroll to position [443, 0]
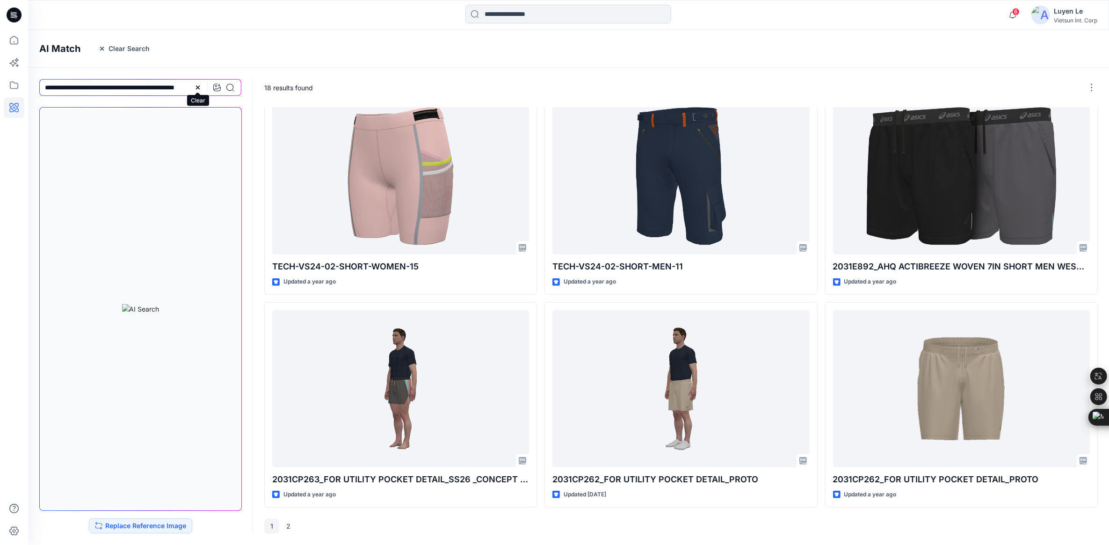
click at [198, 87] on icon at bounding box center [198, 88] width 4 height 4
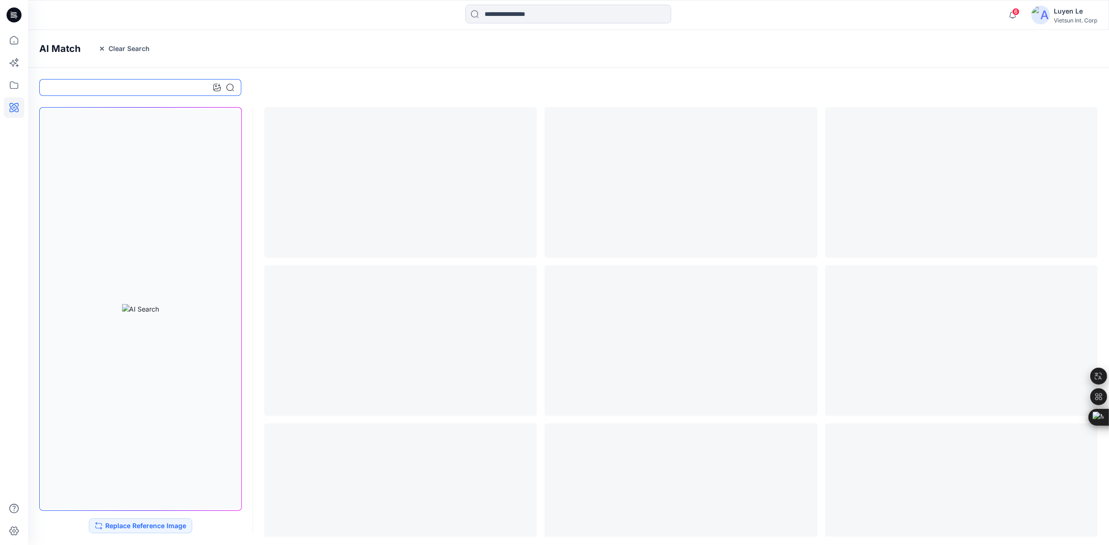
scroll to position [0, 0]
click at [427, 80] on div at bounding box center [686, 87] width 867 height 39
click at [16, 45] on icon at bounding box center [14, 40] width 21 height 21
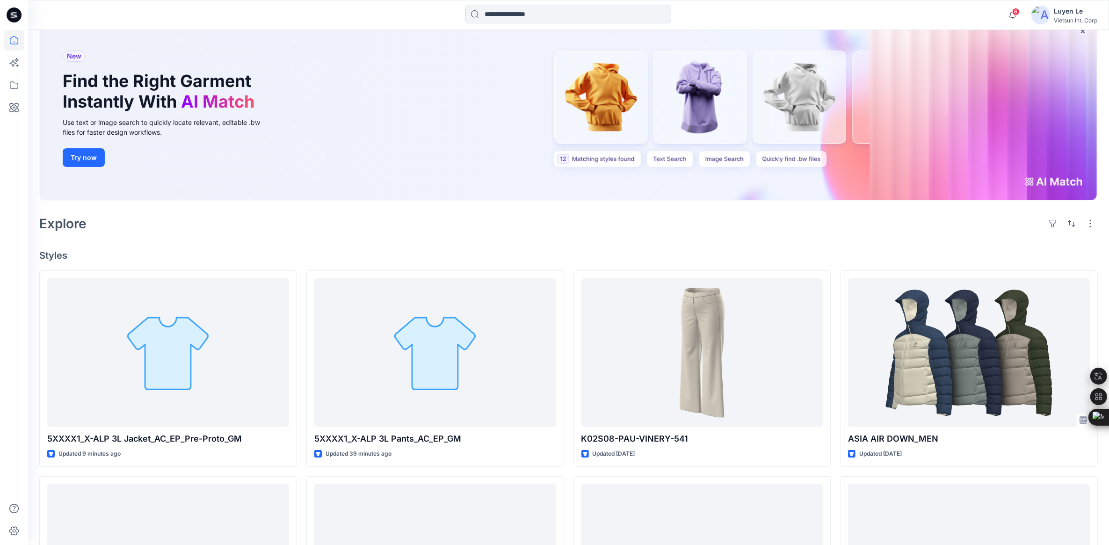
scroll to position [58, 0]
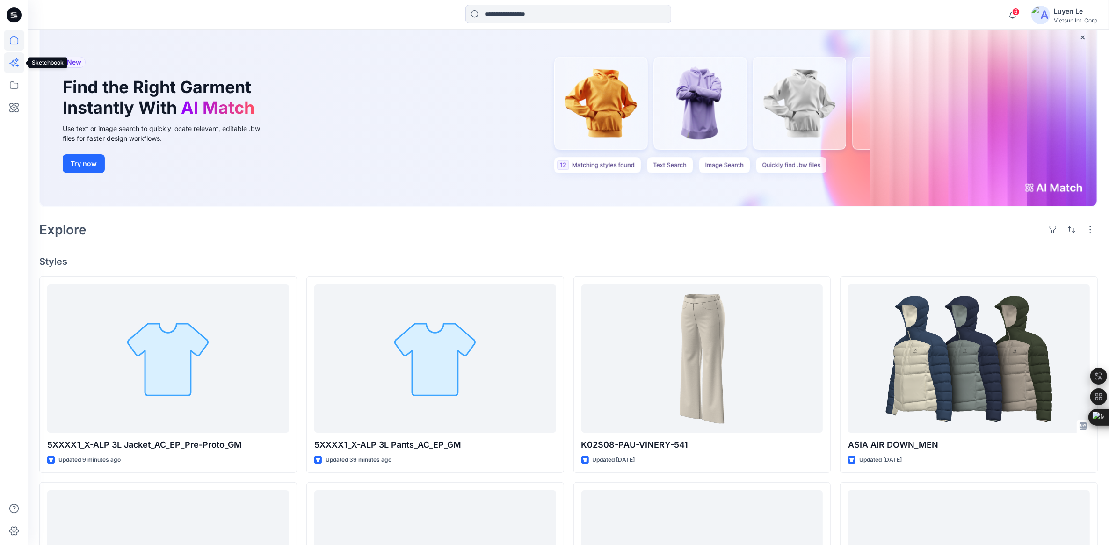
click at [17, 59] on icon at bounding box center [14, 62] width 21 height 21
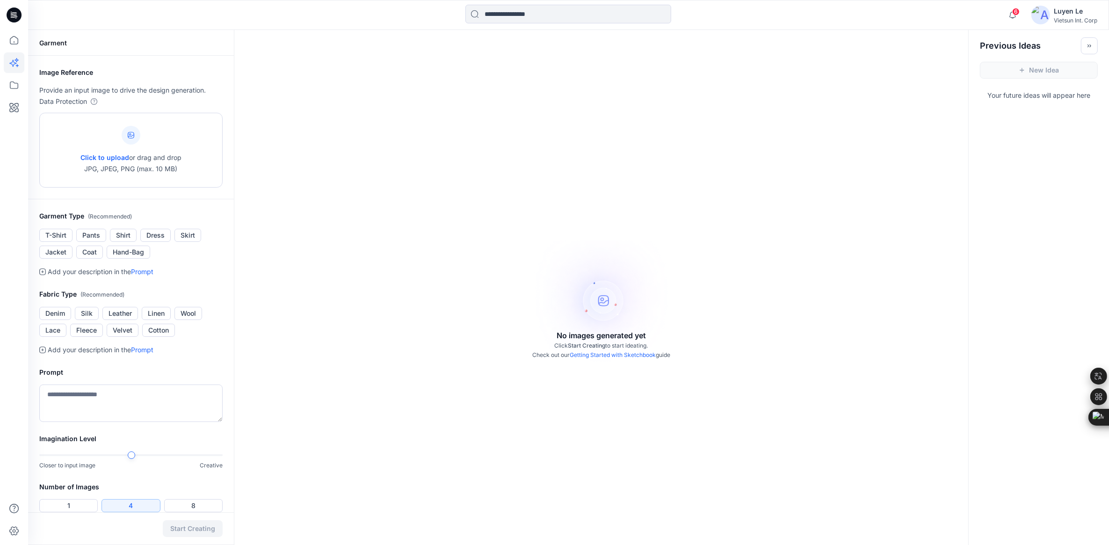
click at [127, 140] on div at bounding box center [131, 135] width 19 height 19
type input "**********"
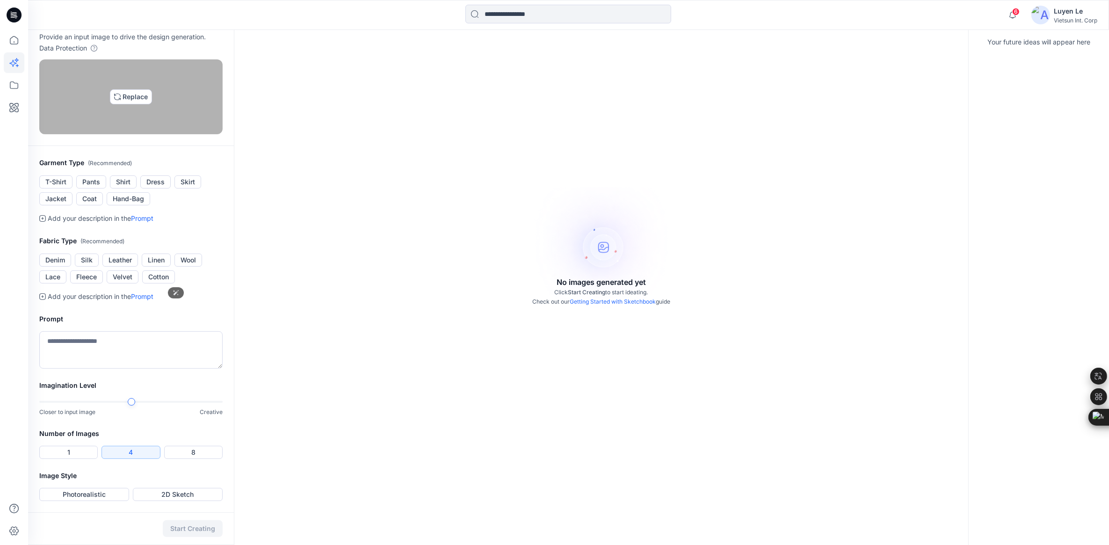
scroll to position [117, 0]
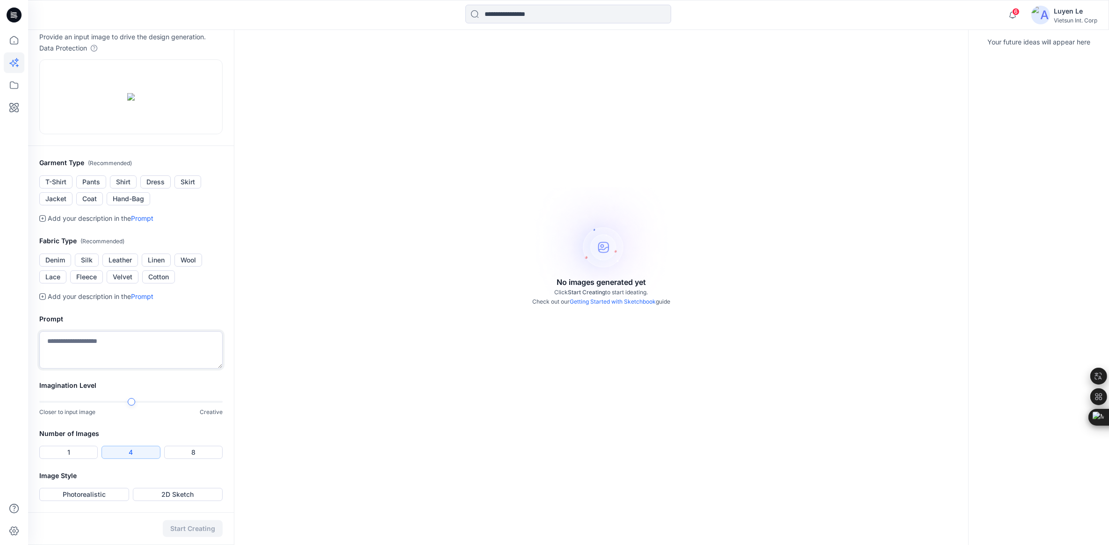
click at [90, 369] on textarea at bounding box center [130, 349] width 183 height 37
click at [78, 369] on textarea "**********" at bounding box center [130, 349] width 183 height 37
click at [134, 369] on textarea "**********" at bounding box center [130, 349] width 183 height 37
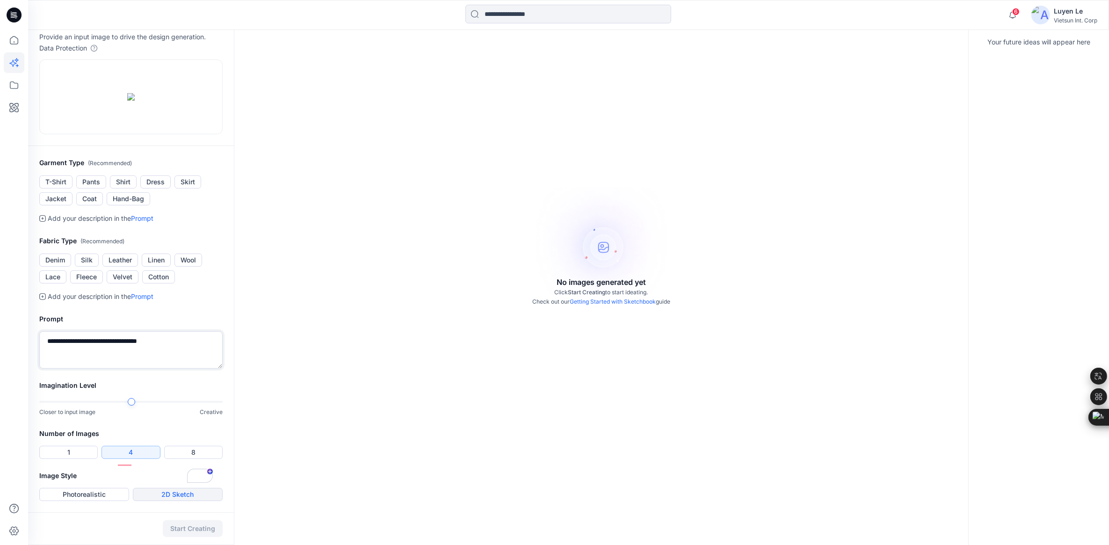
type textarea "**********"
click at [197, 496] on button "2D Sketch" at bounding box center [178, 494] width 90 height 13
click at [76, 499] on button "Photorealistic" at bounding box center [84, 494] width 90 height 13
click at [202, 528] on button "Start Creating" at bounding box center [193, 528] width 60 height 17
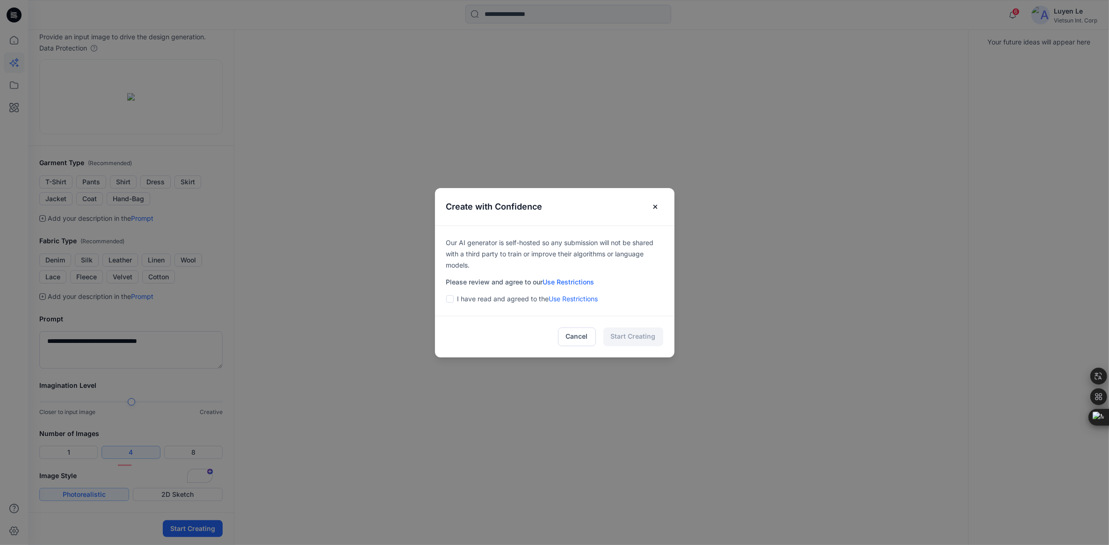
click at [452, 298] on span at bounding box center [449, 298] width 7 height 7
click at [653, 342] on button "Start Creating" at bounding box center [634, 337] width 60 height 19
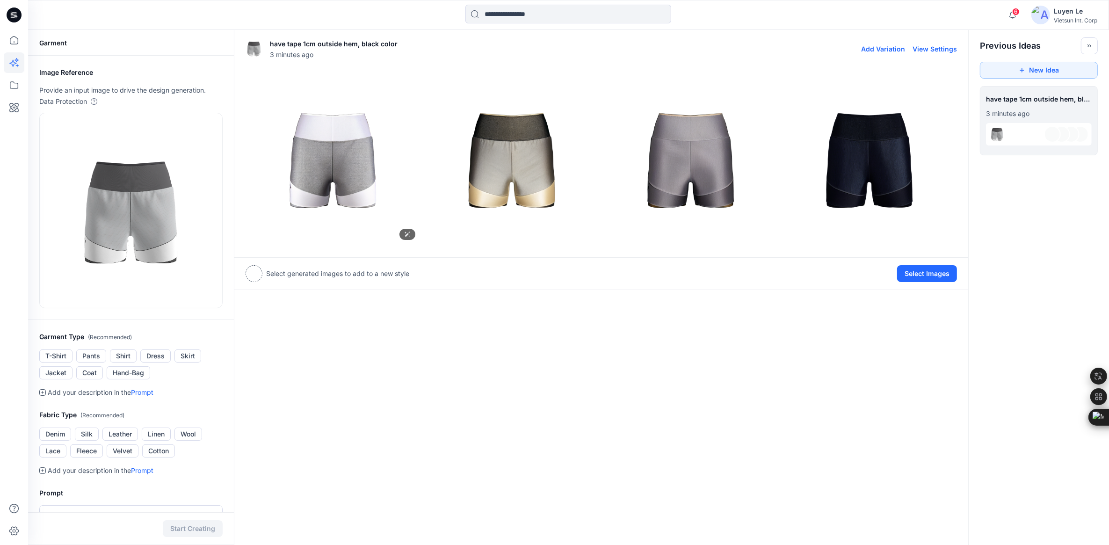
click at [347, 166] on img at bounding box center [333, 159] width 174 height 174
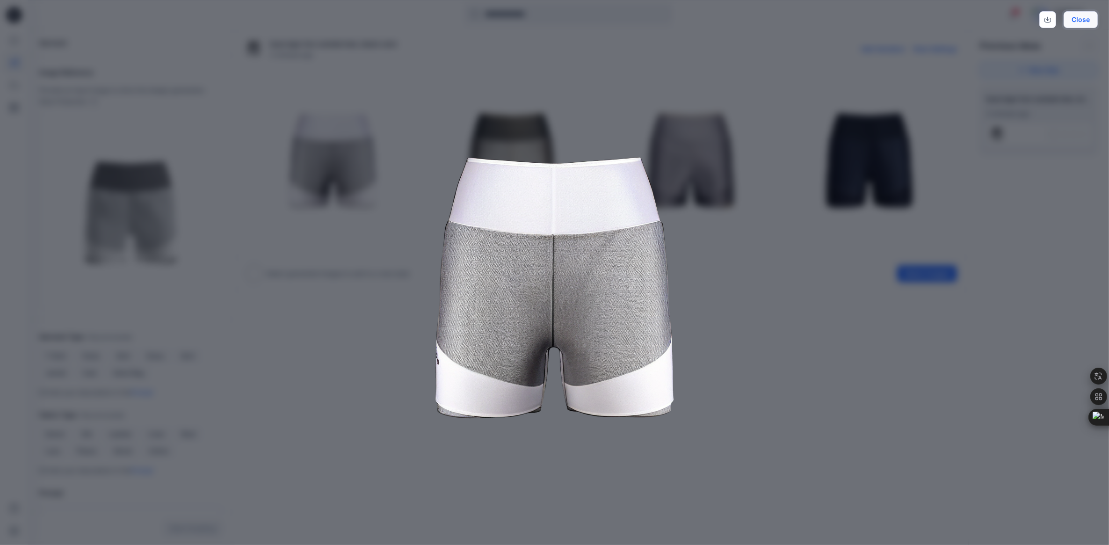
click at [1094, 20] on button "Close" at bounding box center [1081, 19] width 34 height 17
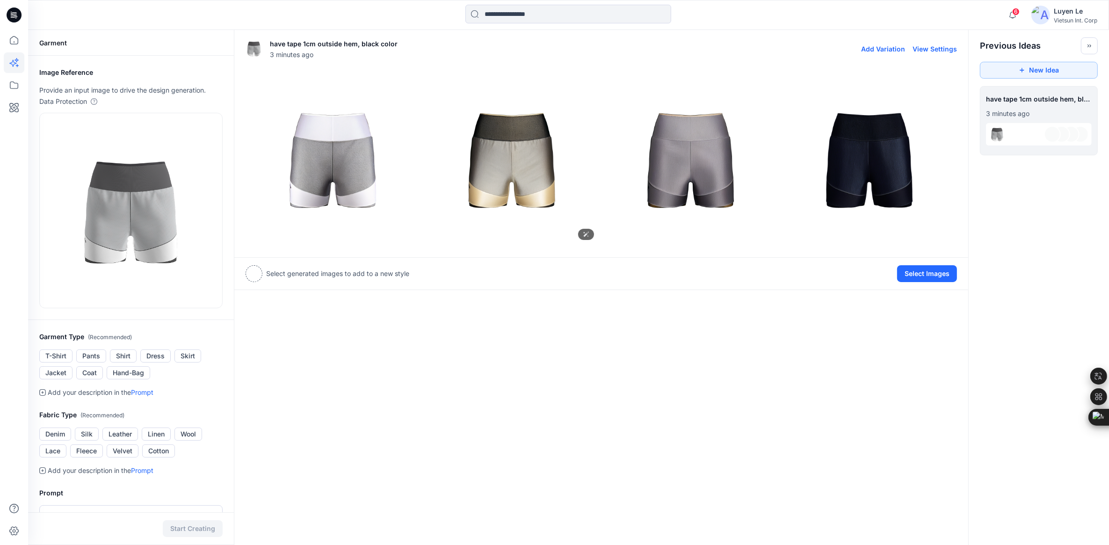
click at [504, 177] on img at bounding box center [512, 159] width 174 height 174
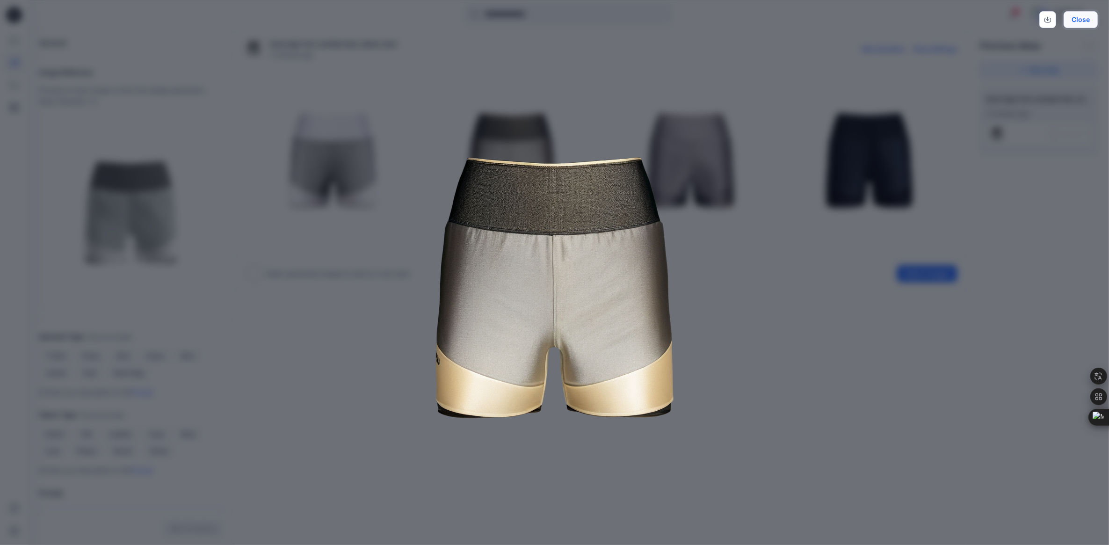
click at [1095, 16] on button "Close" at bounding box center [1081, 19] width 34 height 17
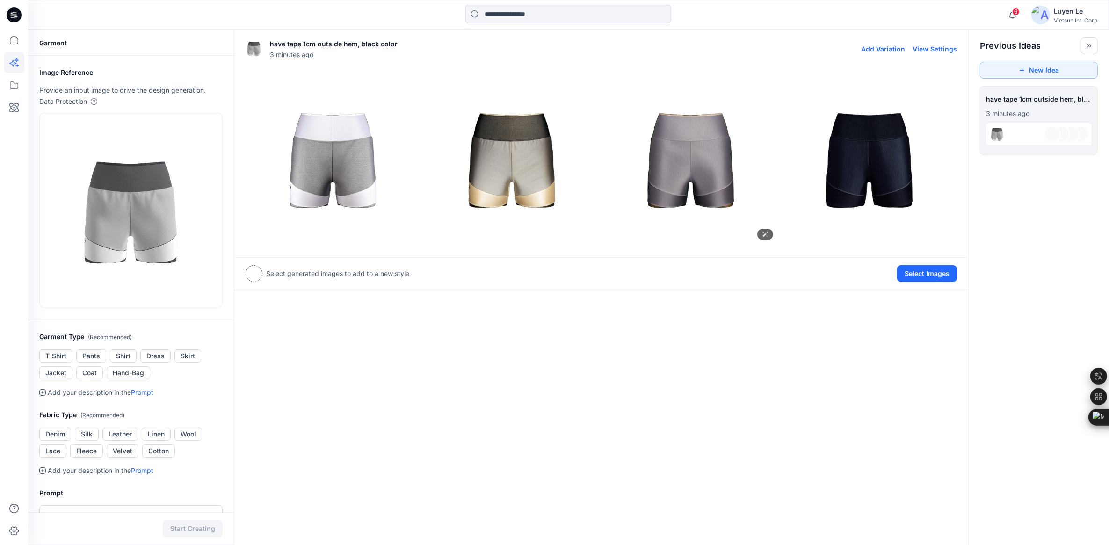
click at [700, 157] on img at bounding box center [691, 159] width 174 height 174
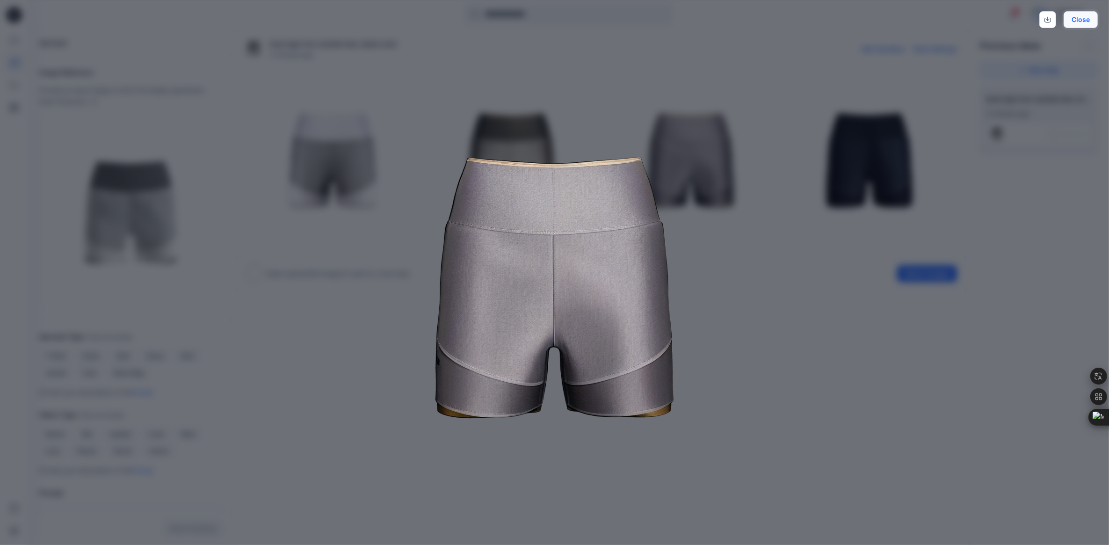
click at [1089, 17] on button "Close" at bounding box center [1081, 19] width 34 height 17
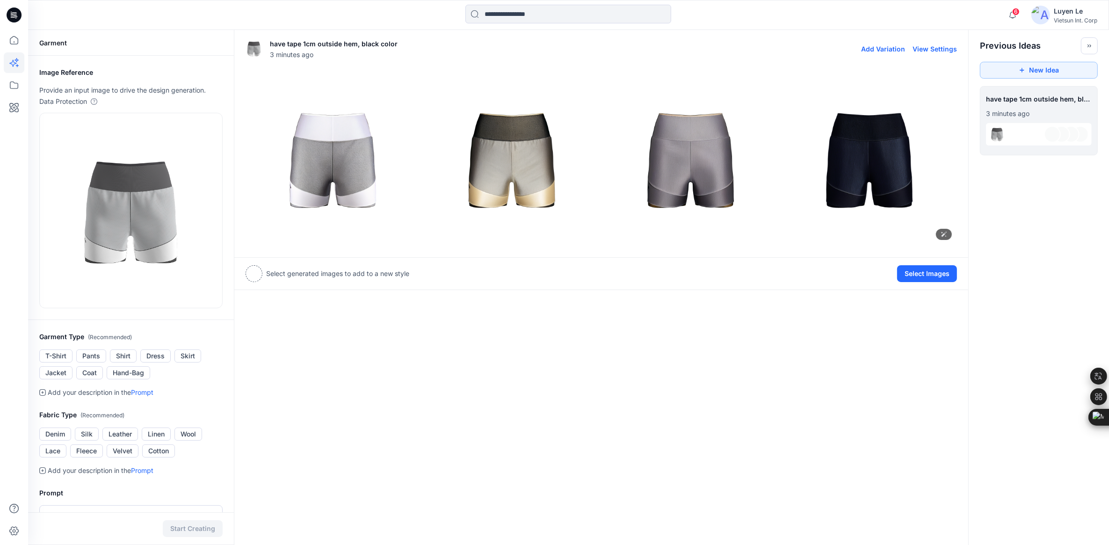
click at [859, 168] on img at bounding box center [870, 159] width 174 height 174
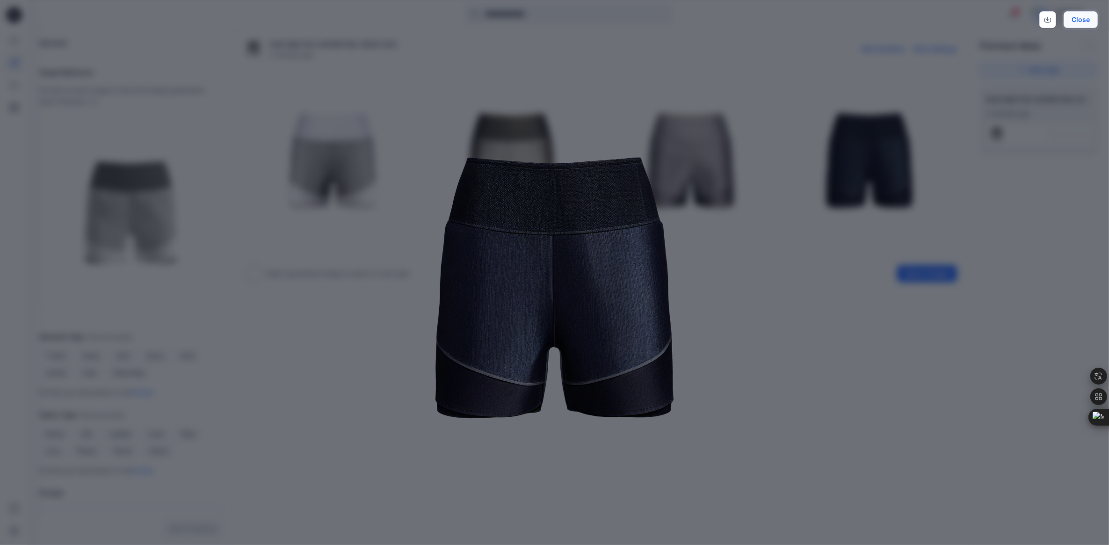
click at [1095, 20] on button "Close" at bounding box center [1081, 19] width 34 height 17
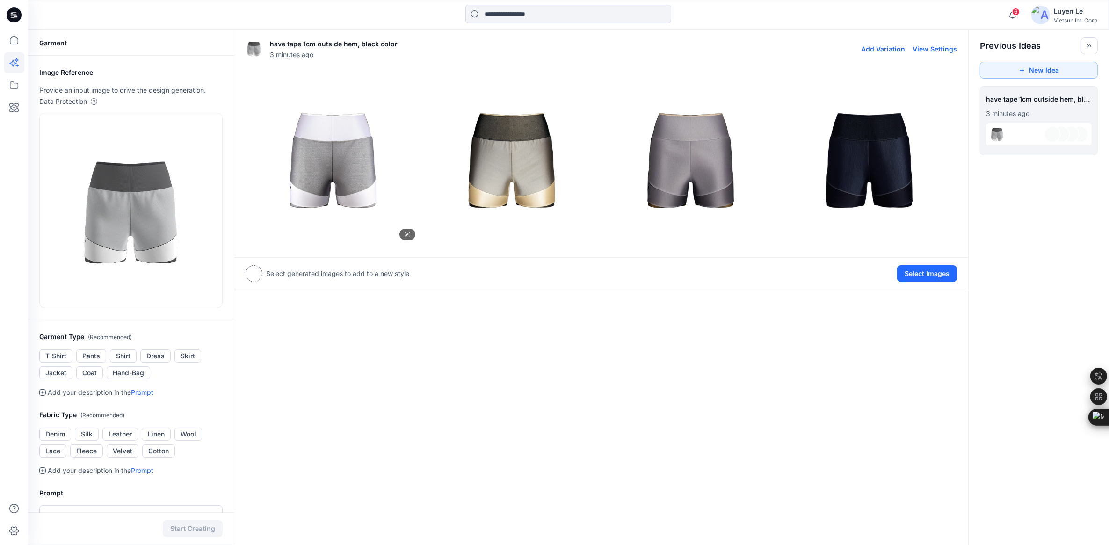
click at [333, 157] on img at bounding box center [333, 159] width 174 height 174
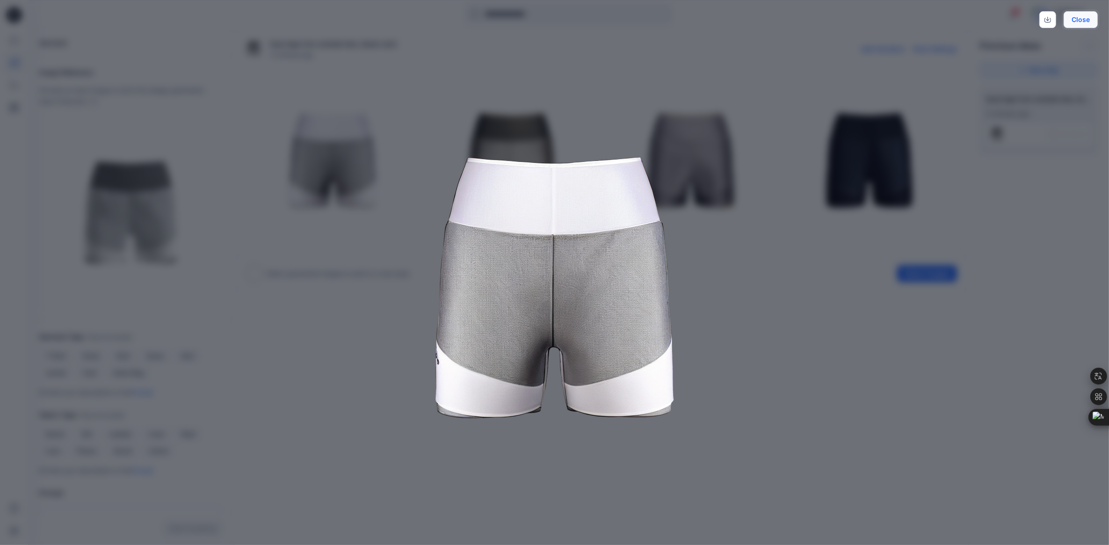
click at [1098, 16] on button "Close" at bounding box center [1081, 19] width 34 height 17
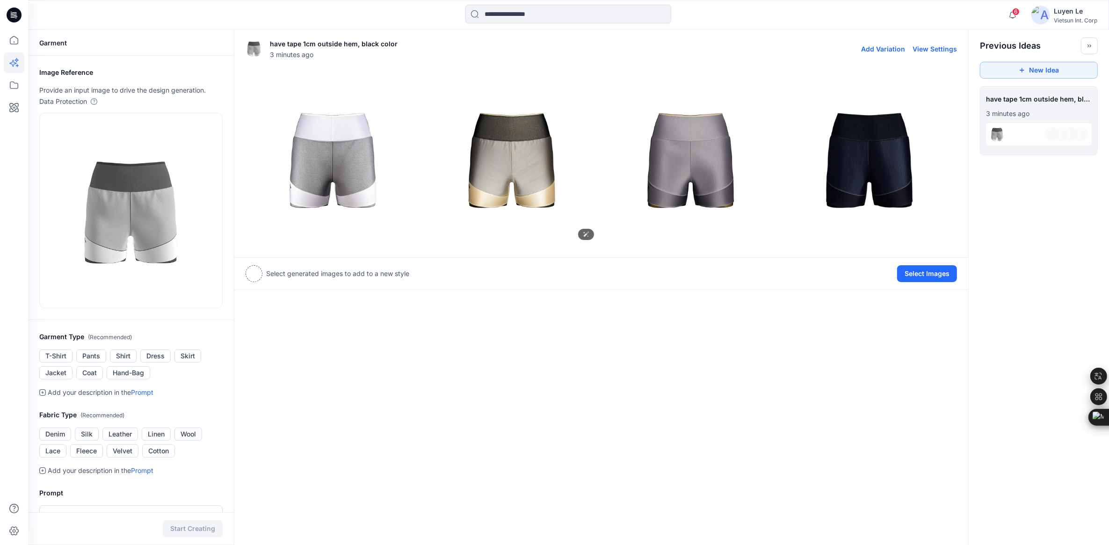
click at [492, 167] on img at bounding box center [512, 159] width 174 height 174
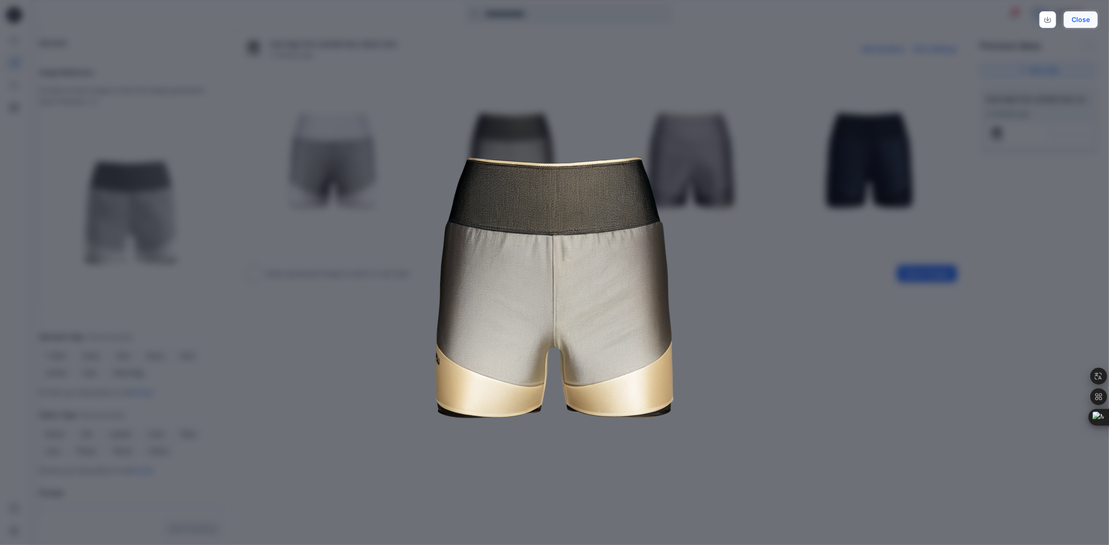
click at [1098, 21] on button "Close" at bounding box center [1081, 19] width 34 height 17
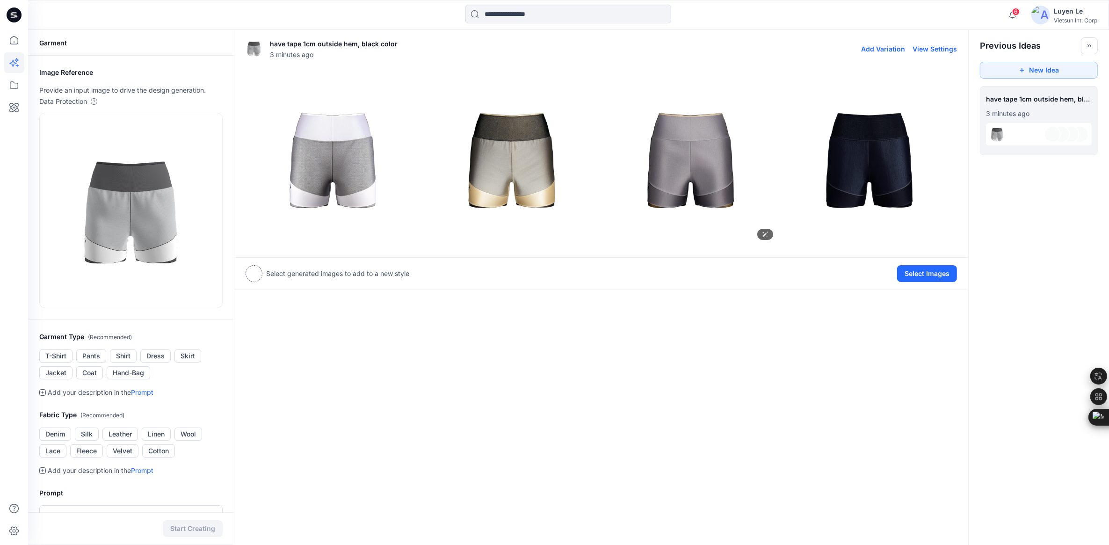
click at [674, 138] on img at bounding box center [691, 159] width 174 height 174
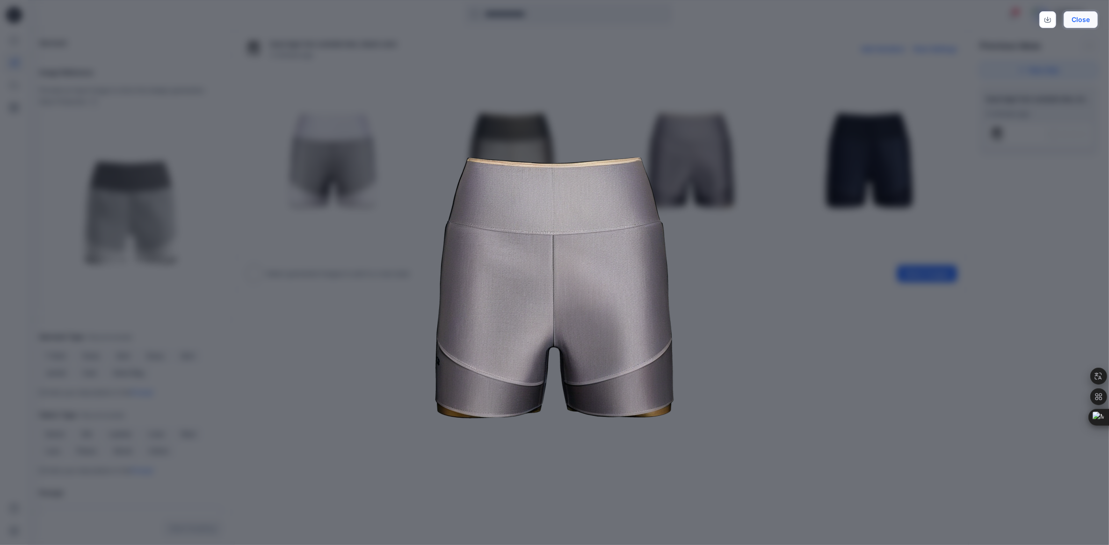
click at [1088, 20] on button "Close" at bounding box center [1081, 19] width 34 height 17
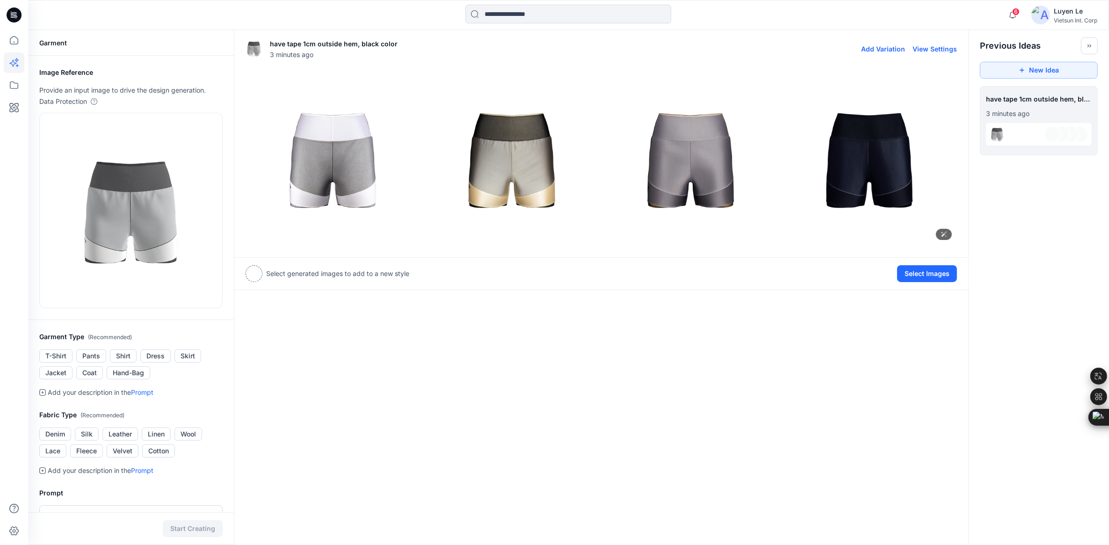
click at [884, 154] on img at bounding box center [870, 159] width 174 height 174
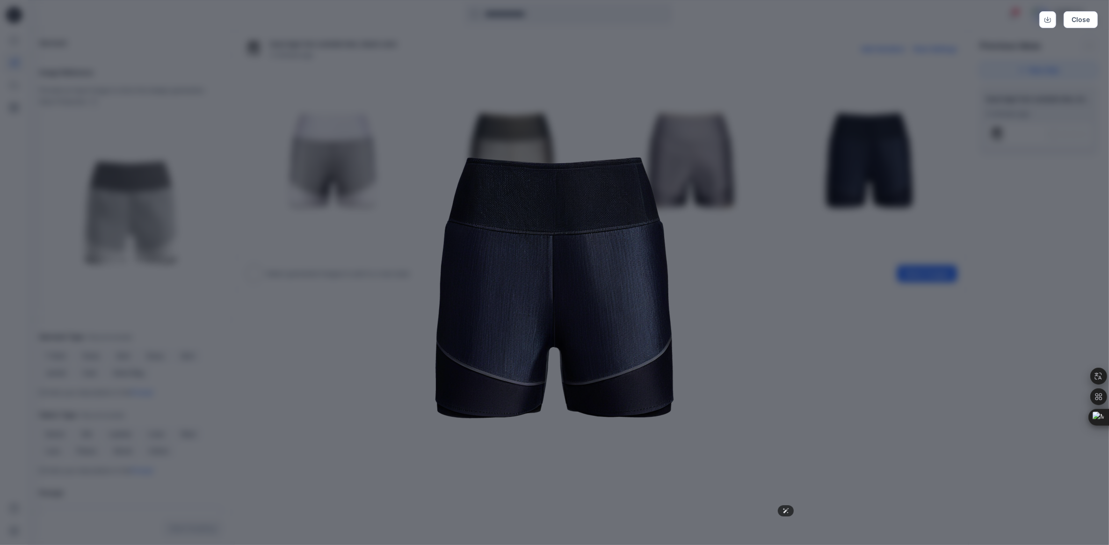
click at [723, 173] on img at bounding box center [554, 282] width 479 height 479
click at [1091, 24] on button "Close" at bounding box center [1081, 19] width 34 height 17
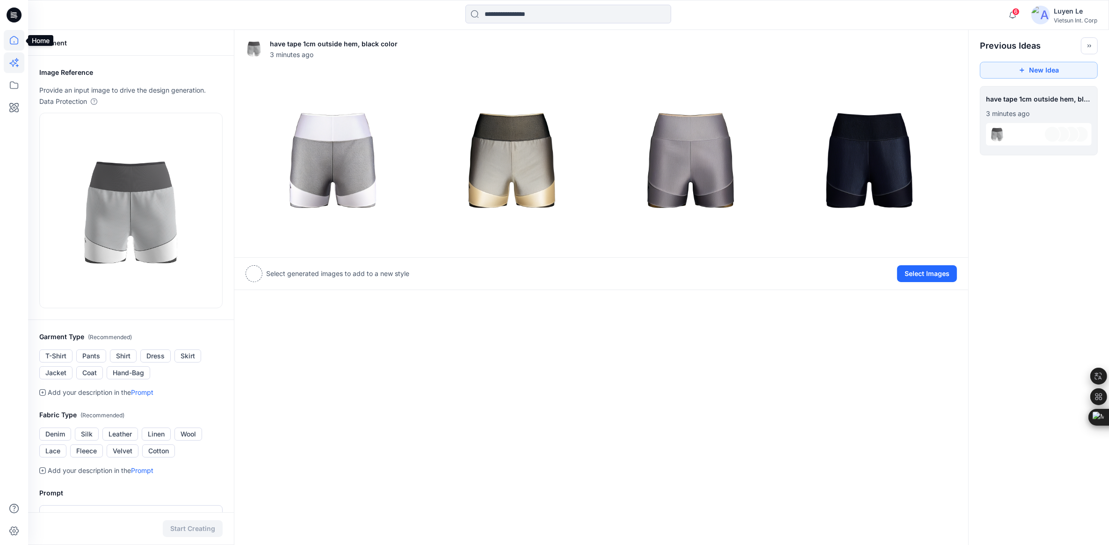
click at [11, 40] on icon at bounding box center [14, 40] width 21 height 21
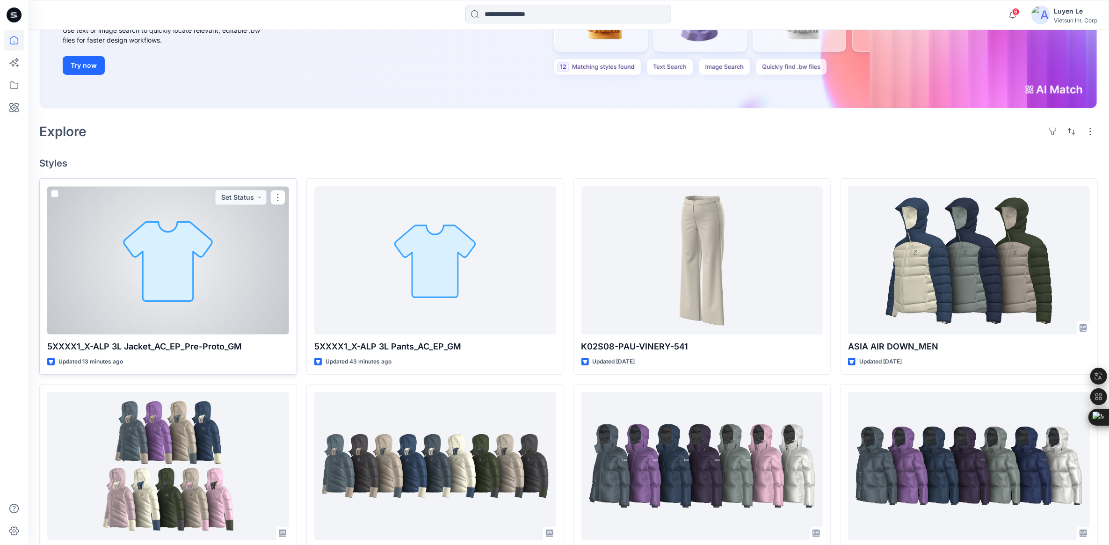
scroll to position [175, 0]
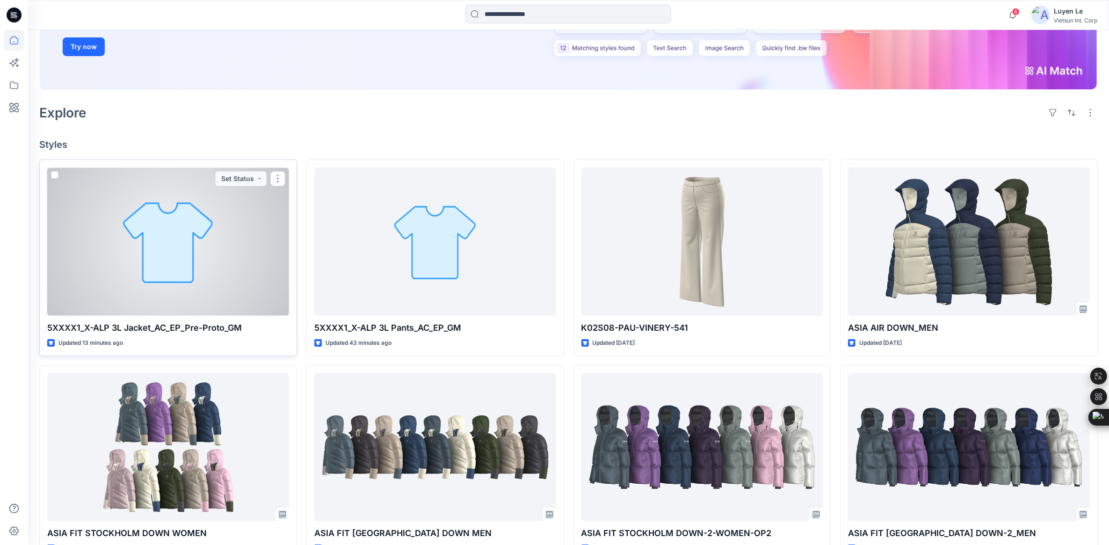
click at [227, 295] on div at bounding box center [168, 242] width 242 height 148
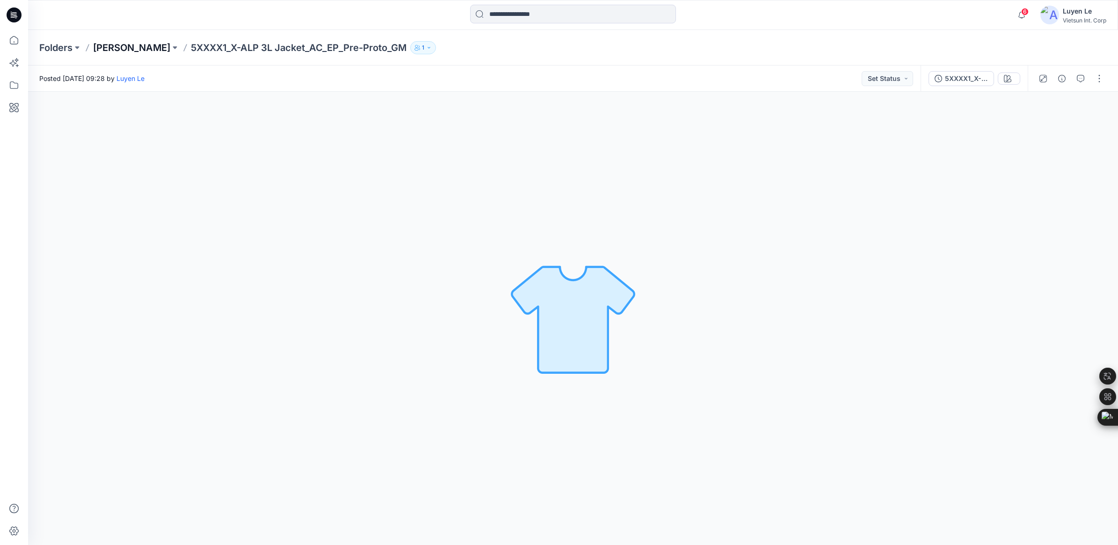
click at [109, 52] on p "[PERSON_NAME]" at bounding box center [131, 47] width 77 height 13
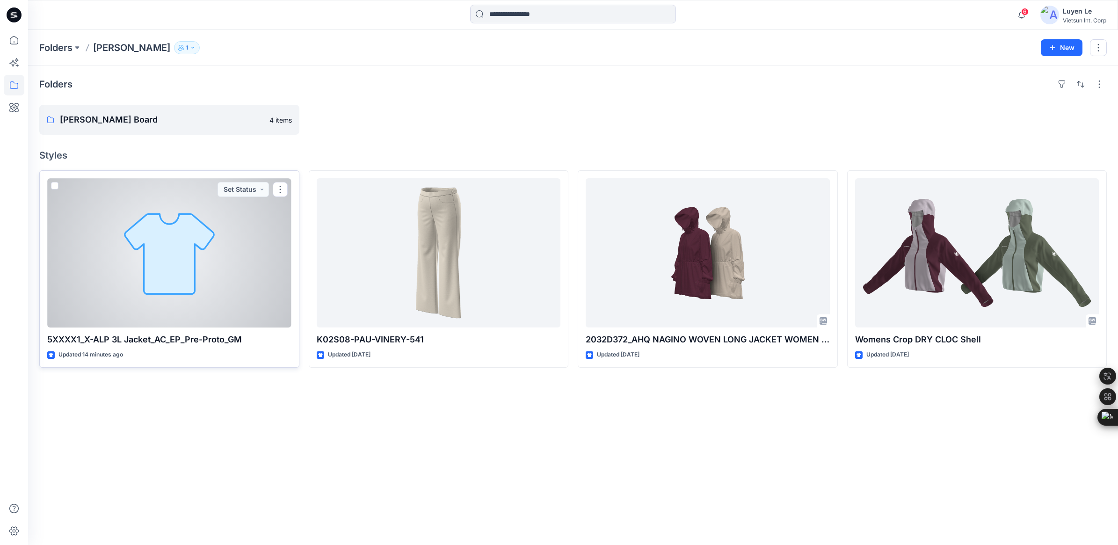
click at [121, 249] on div at bounding box center [169, 252] width 244 height 149
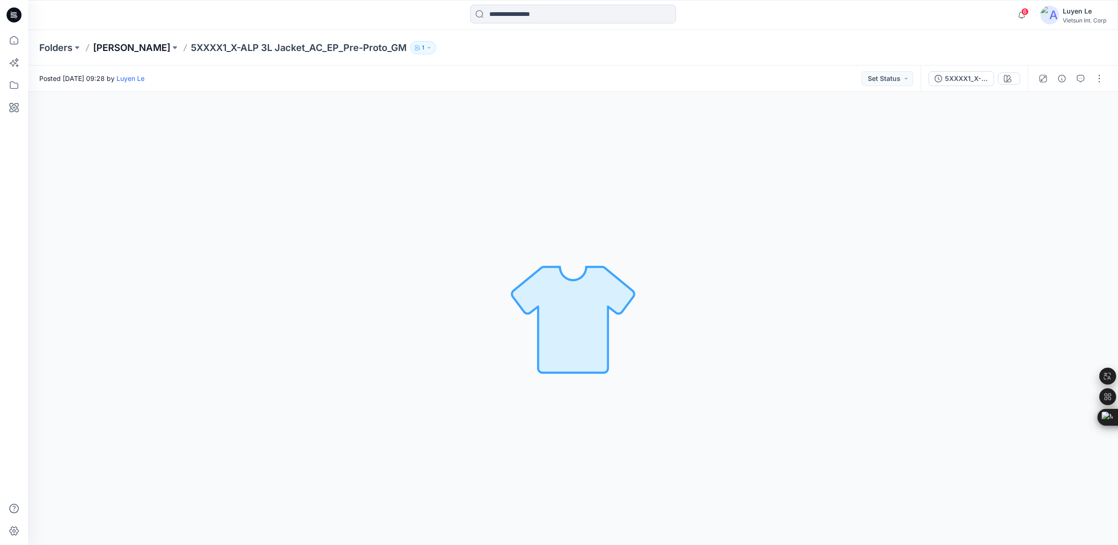
click at [108, 49] on p "[PERSON_NAME]" at bounding box center [131, 47] width 77 height 13
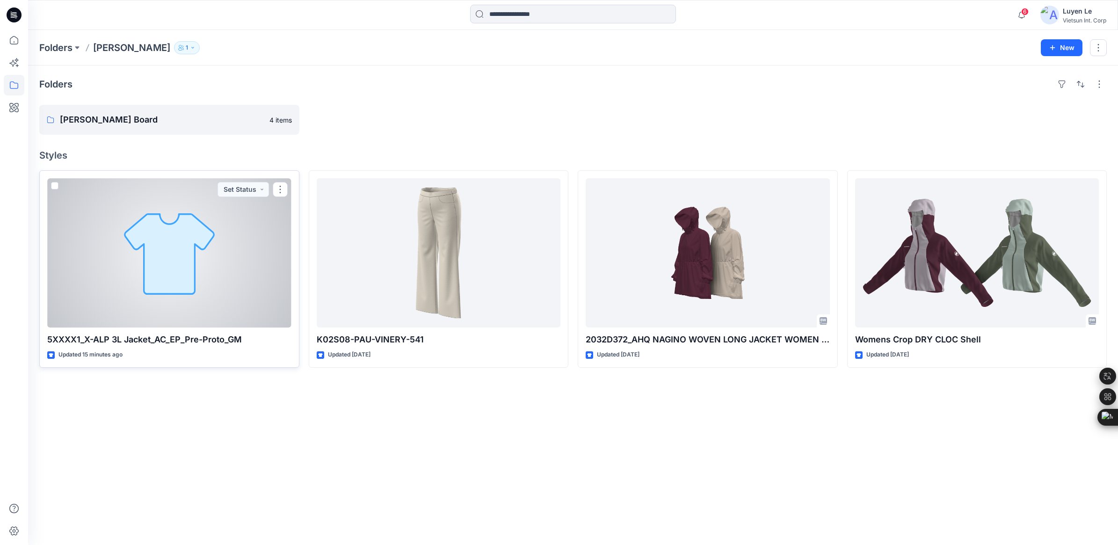
click at [221, 221] on div at bounding box center [169, 252] width 244 height 149
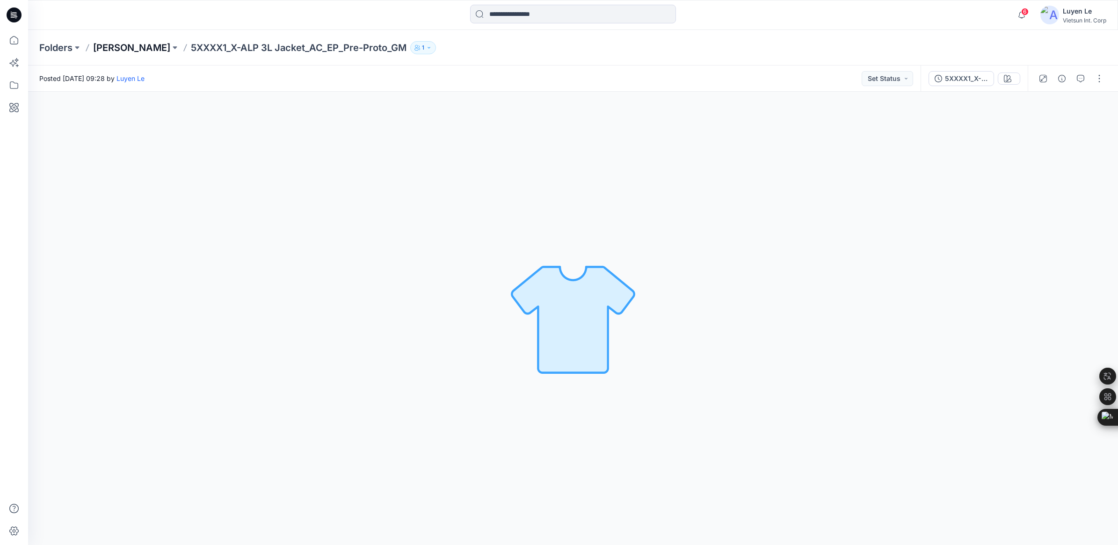
click at [110, 50] on p "[PERSON_NAME]" at bounding box center [131, 47] width 77 height 13
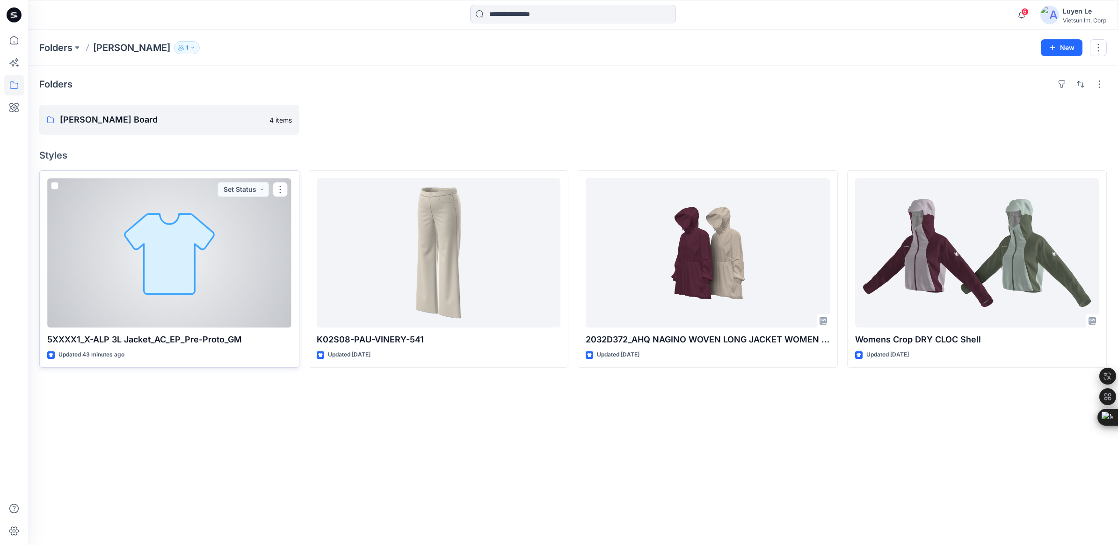
click at [193, 275] on div at bounding box center [169, 252] width 244 height 149
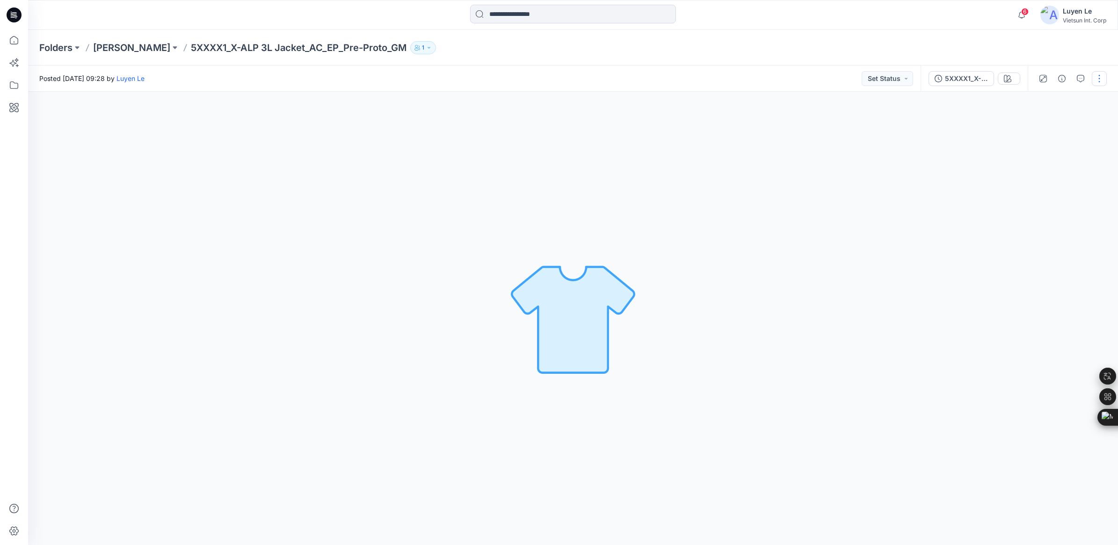
click at [1102, 80] on button "button" at bounding box center [1099, 78] width 15 height 15
click at [1043, 125] on p "Edit" at bounding box center [1040, 126] width 12 height 10
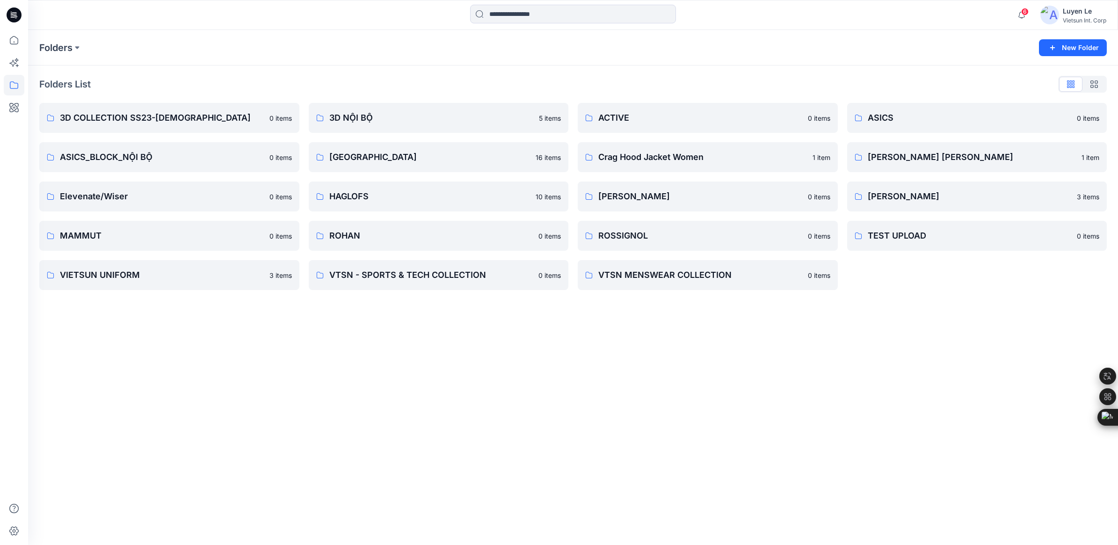
click at [384, 366] on div "Folders New Folder Folders List 3D COLLECTION SS23-[DEMOGRAPHIC_DATA] 0 items A…" at bounding box center [573, 287] width 1090 height 515
click at [371, 420] on div "Folders New Folder Folders List 3D COLLECTION SS23-[DEMOGRAPHIC_DATA] 0 items A…" at bounding box center [573, 287] width 1090 height 515
drag, startPoint x: 1025, startPoint y: 15, endPoint x: 1021, endPoint y: 17, distance: 5.0
click at [1025, 15] on icon "button" at bounding box center [1022, 15] width 18 height 19
